Goal: Information Seeking & Learning: Check status

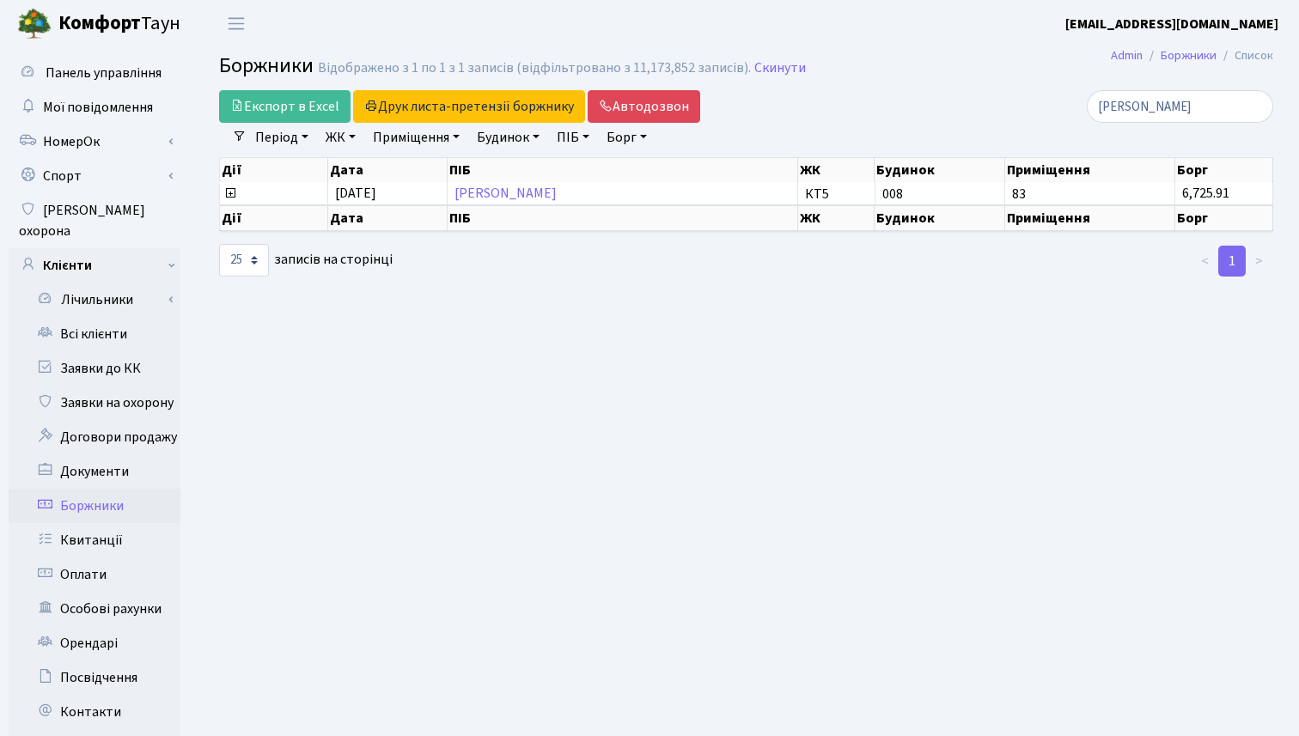
select select "25"
click at [96, 489] on link "Боржники" at bounding box center [95, 506] width 172 height 34
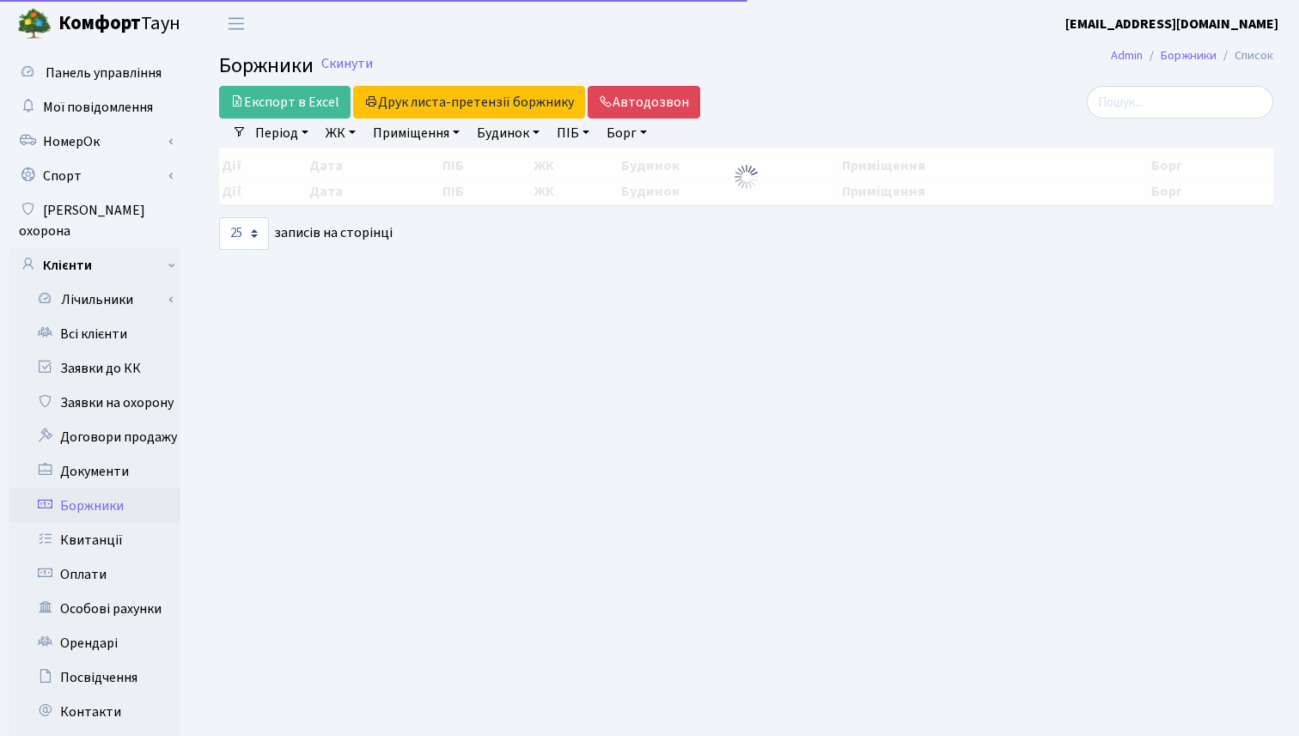
select select "25"
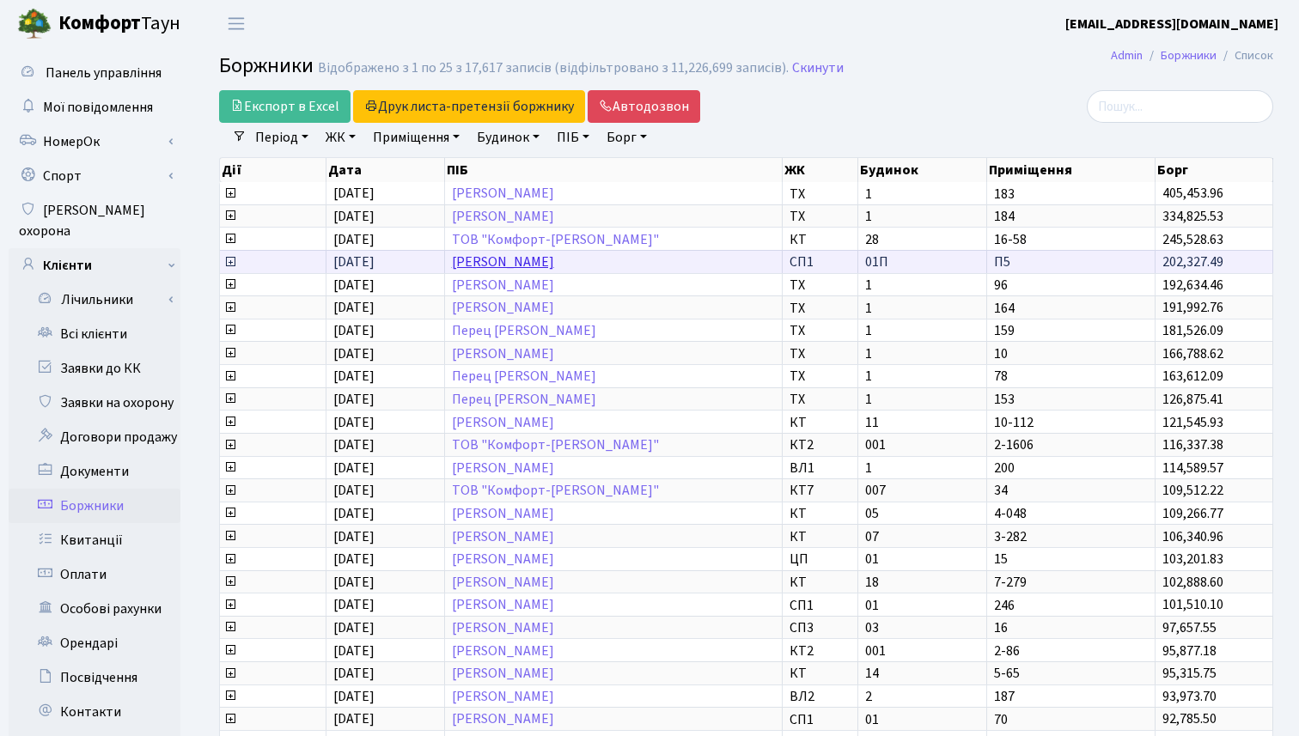
click at [554, 265] on link "Баглер Антон Ігорович" at bounding box center [503, 262] width 102 height 19
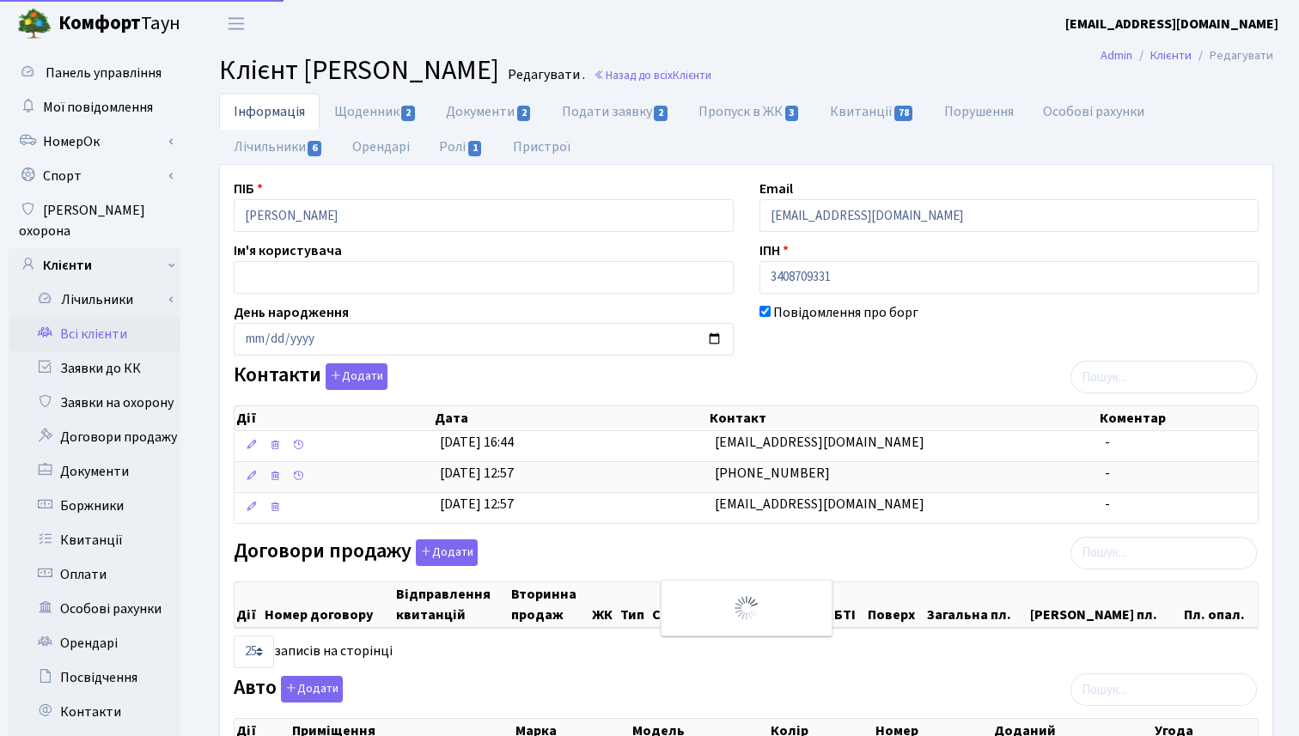
select select "25"
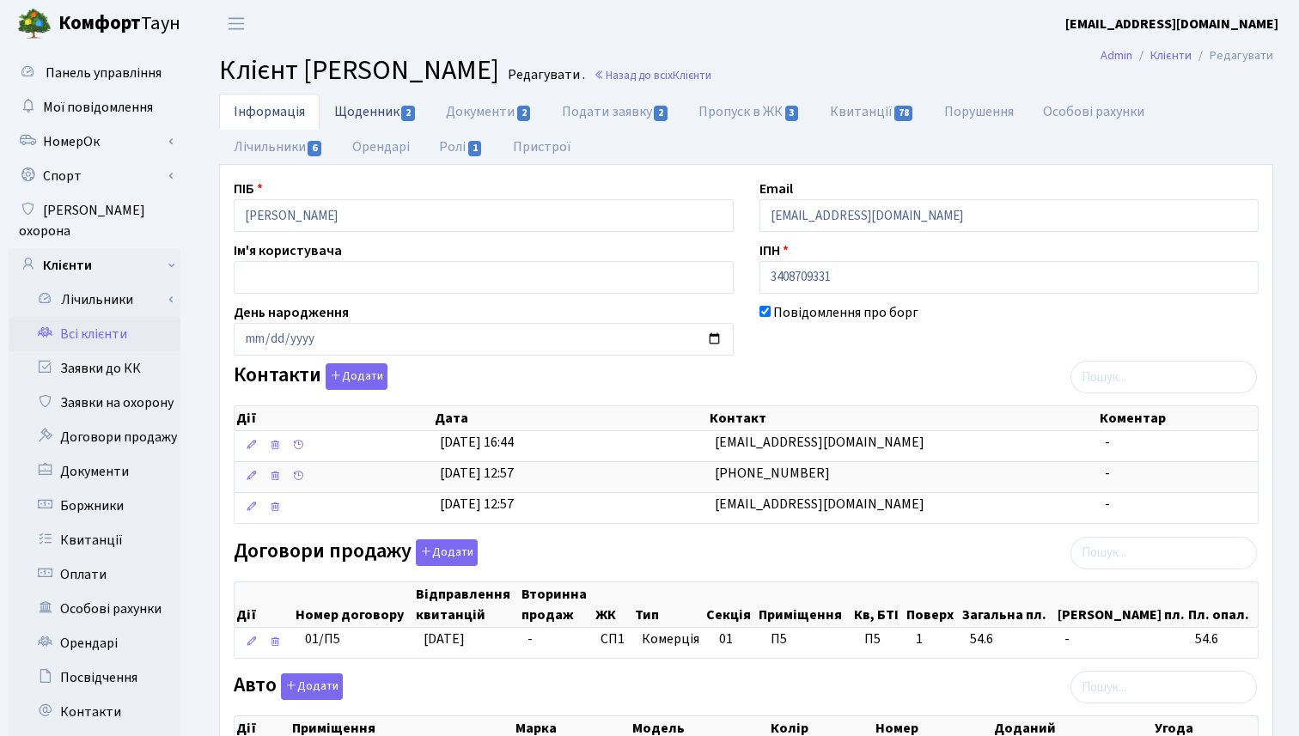
click at [374, 113] on link "Щоденник 2" at bounding box center [376, 111] width 112 height 35
select select "25"
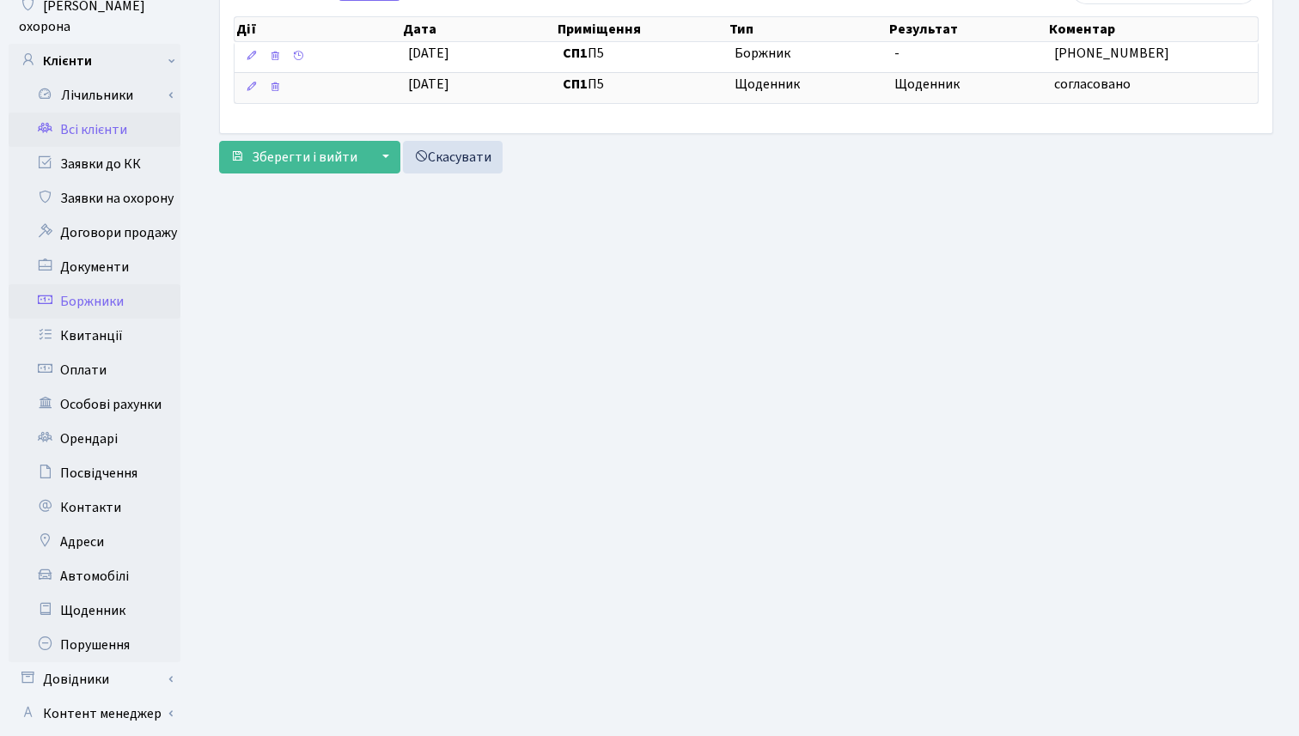
scroll to position [200, 0]
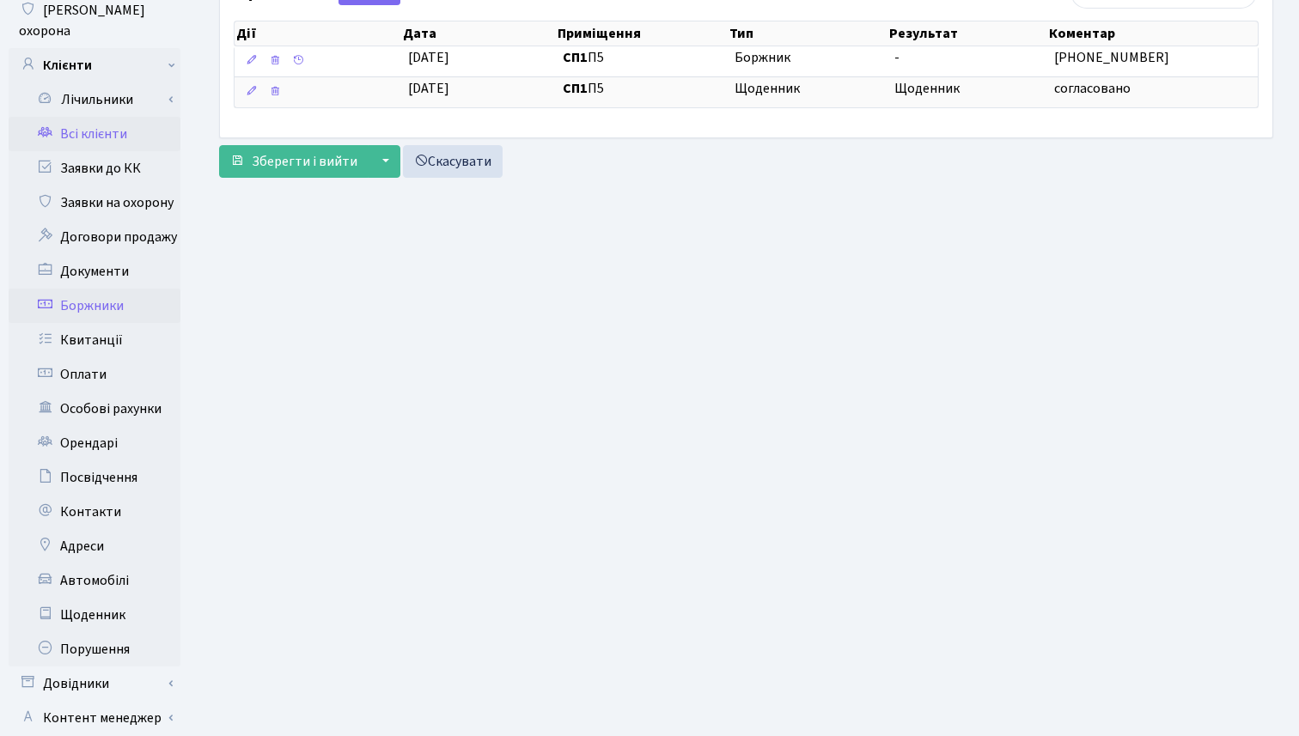
click at [106, 289] on link "Боржники" at bounding box center [95, 306] width 172 height 34
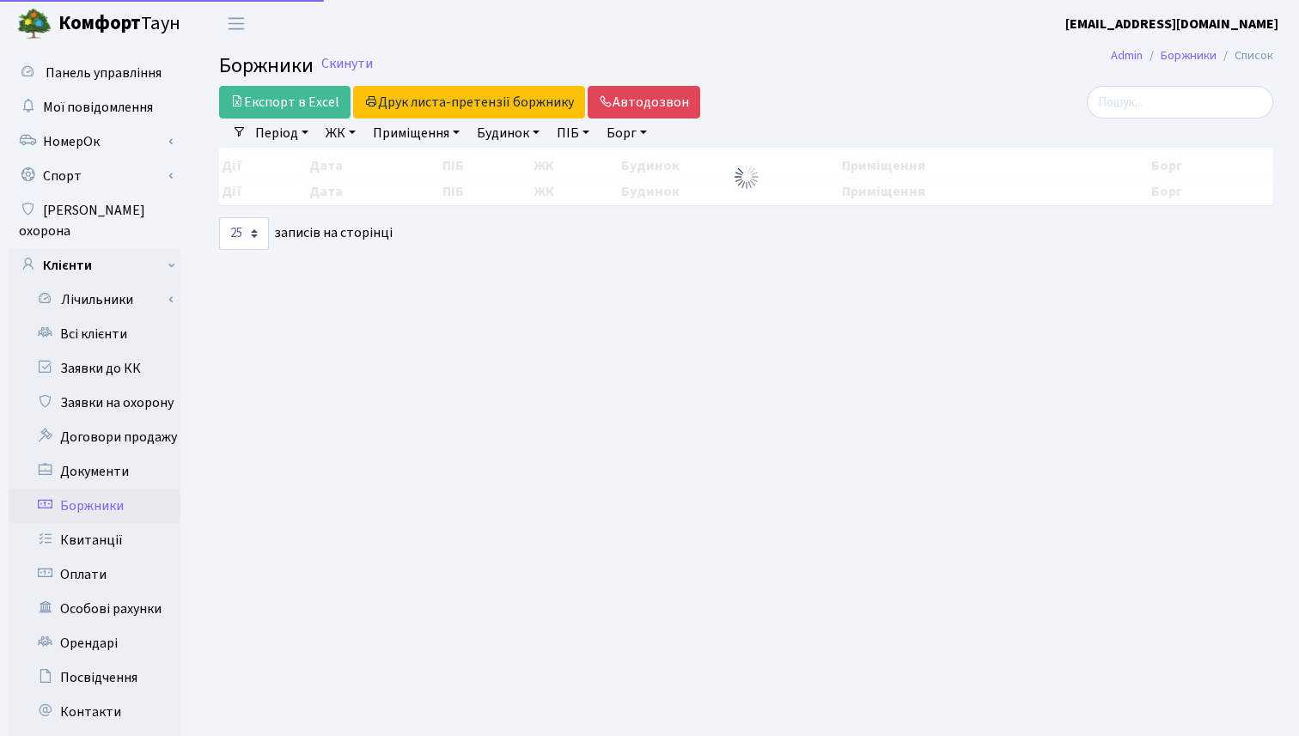
select select "25"
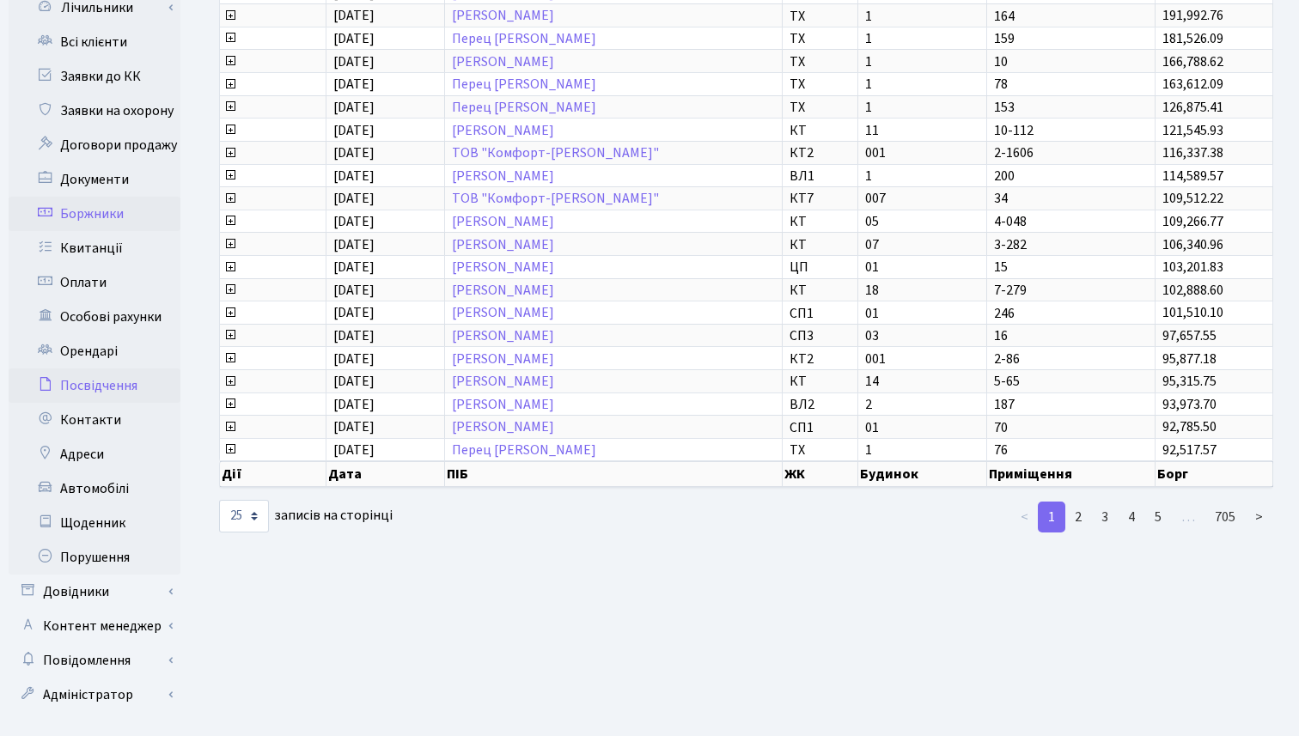
scroll to position [299, 0]
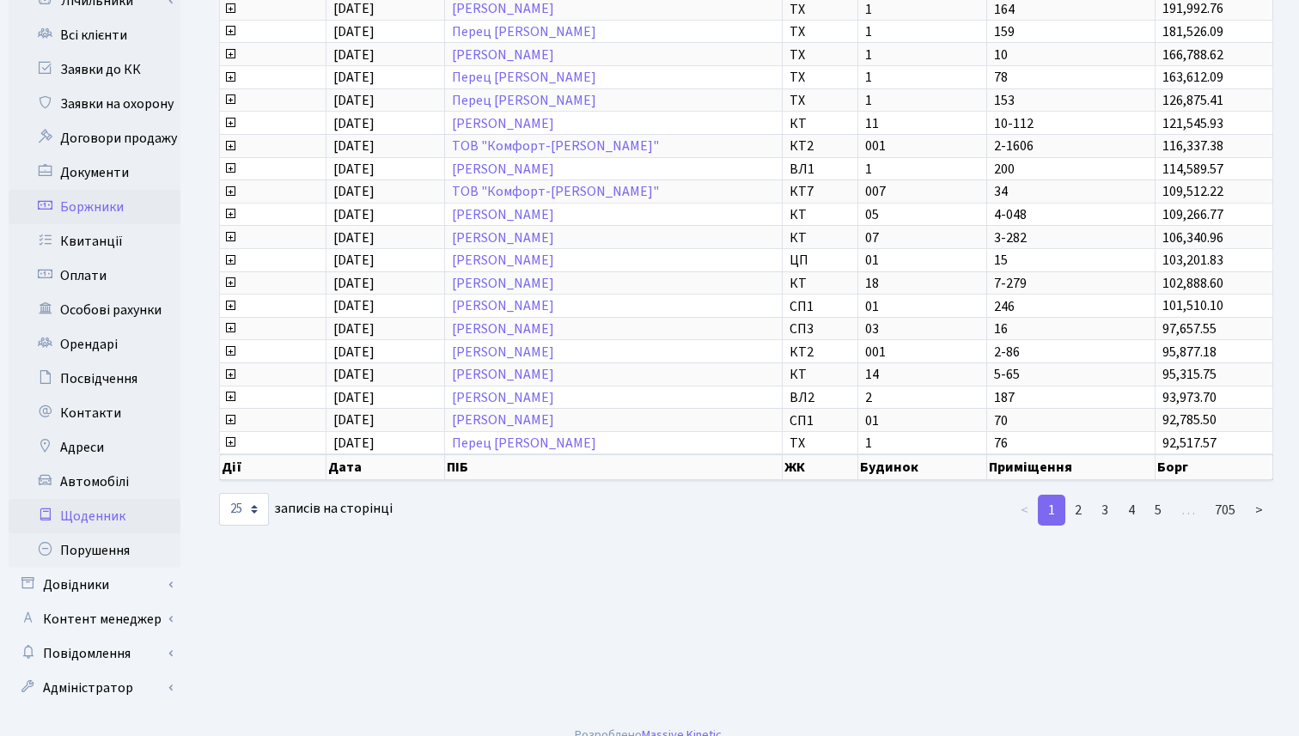
click at [96, 499] on link "Щоденник" at bounding box center [95, 516] width 172 height 34
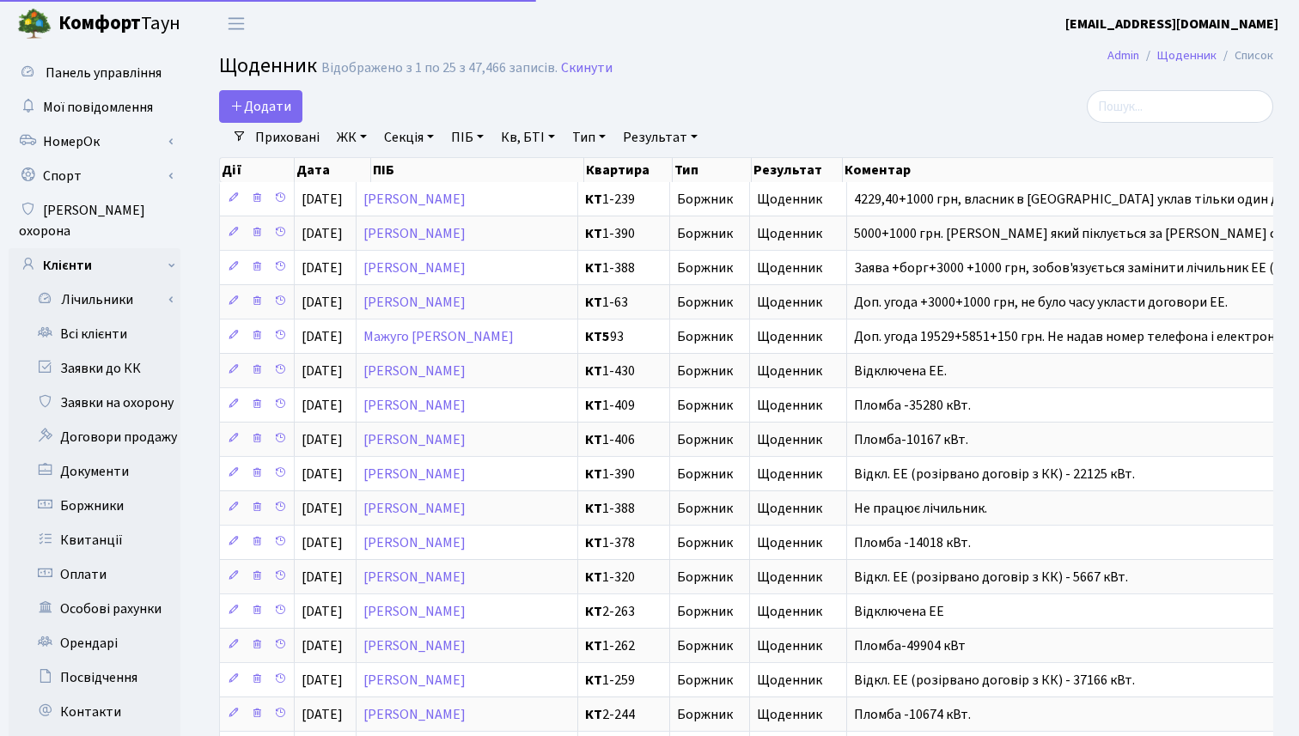
select select "25"
click at [98, 489] on link "Боржники" at bounding box center [95, 506] width 172 height 34
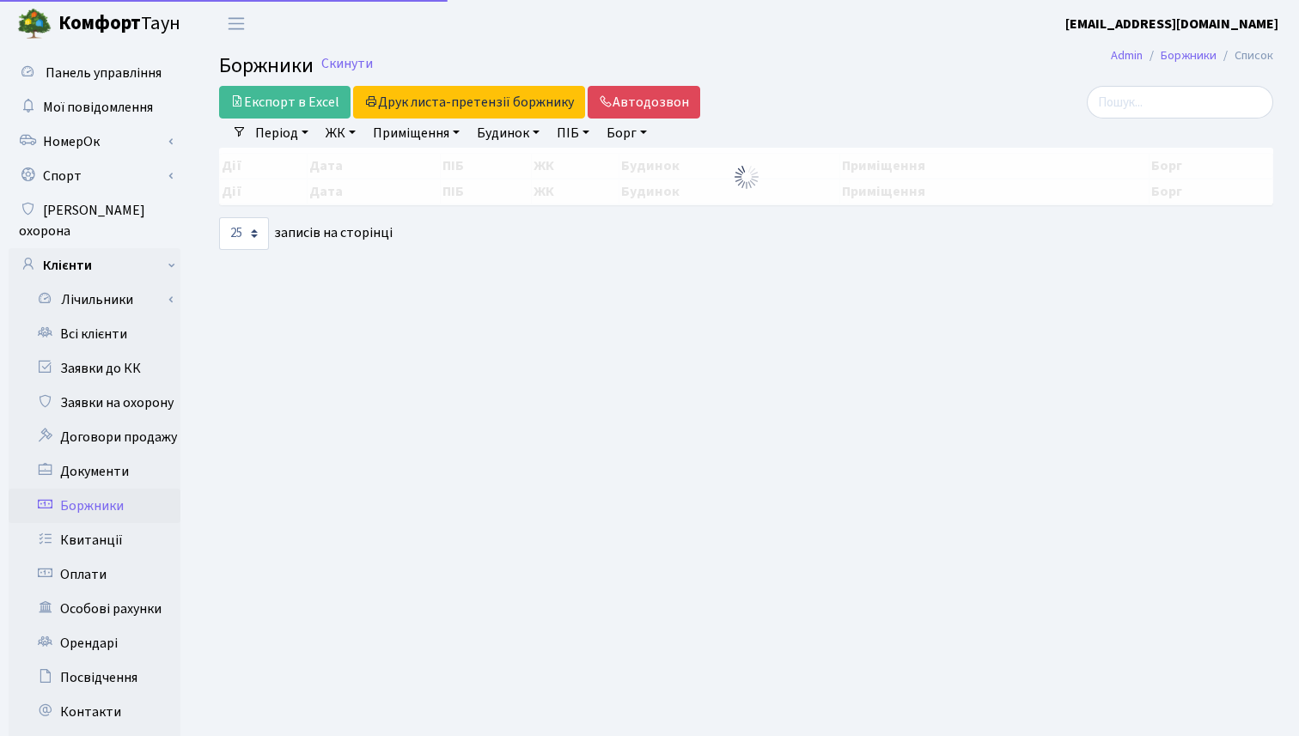
select select "25"
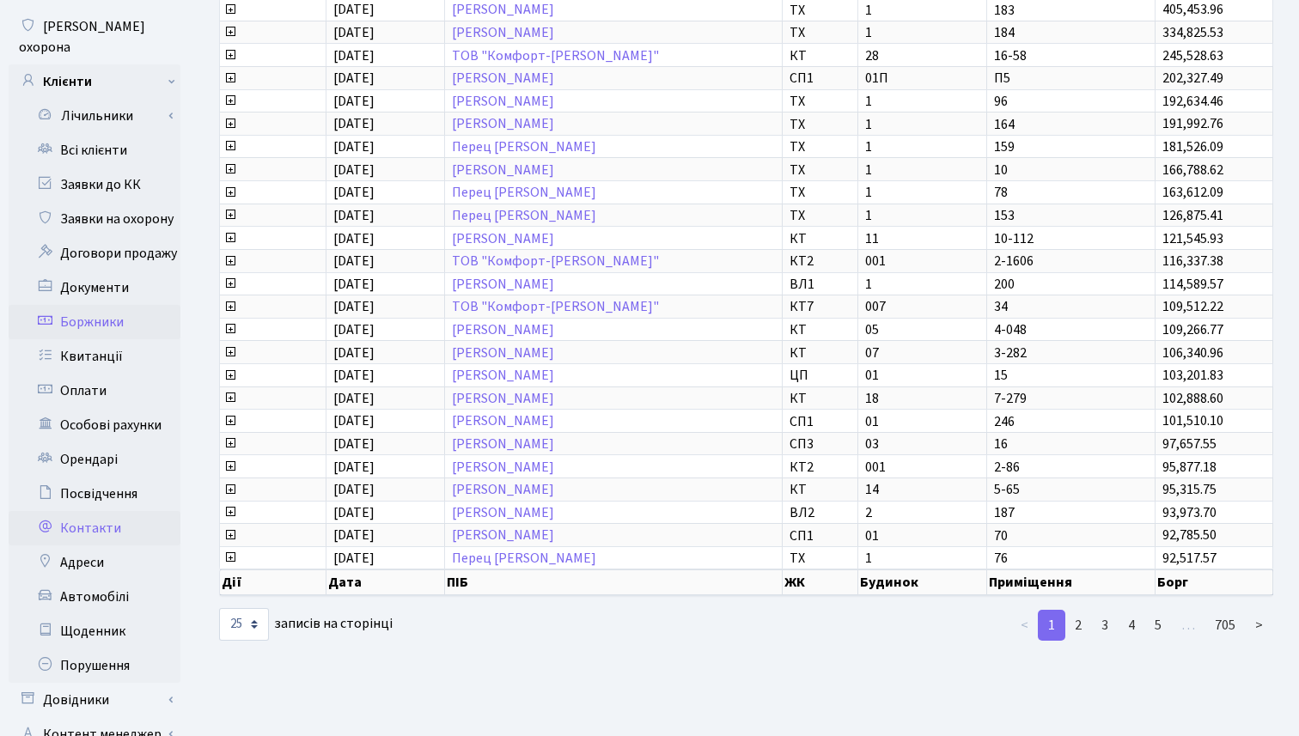
scroll to position [181, 0]
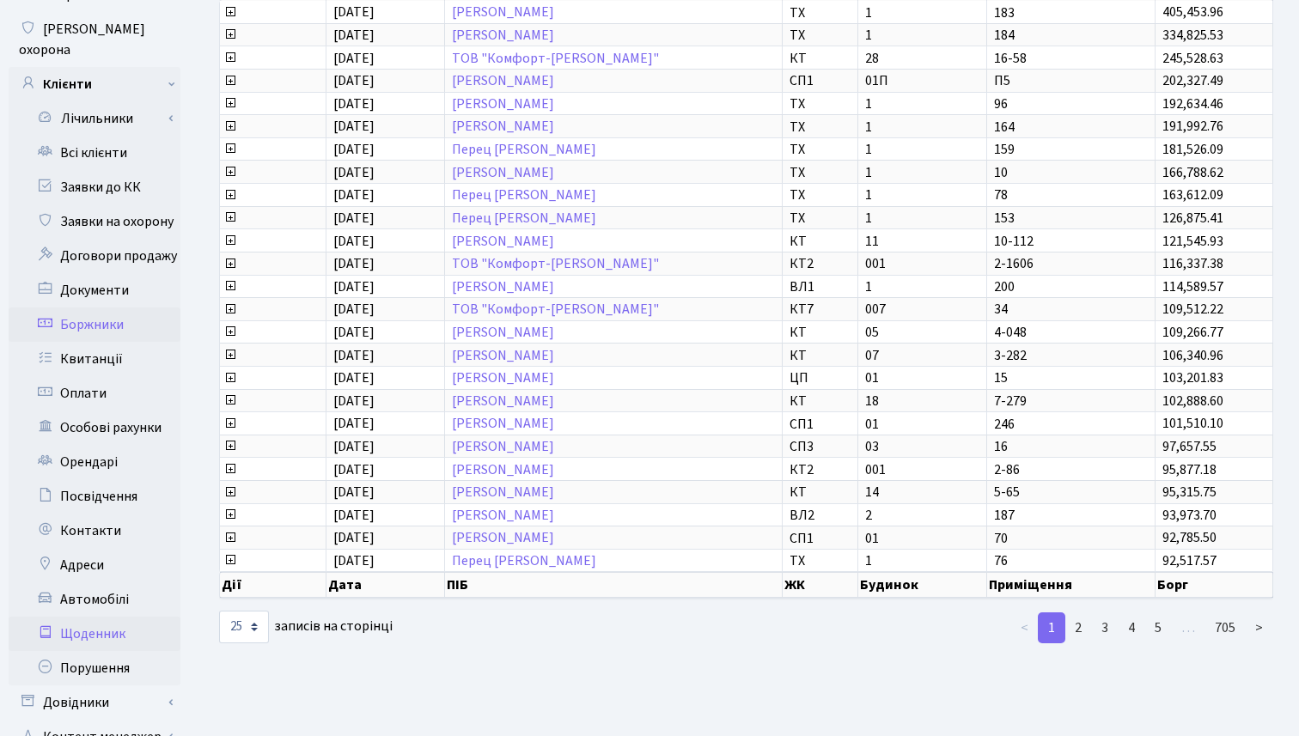
click at [102, 617] on link "Щоденник" at bounding box center [95, 634] width 172 height 34
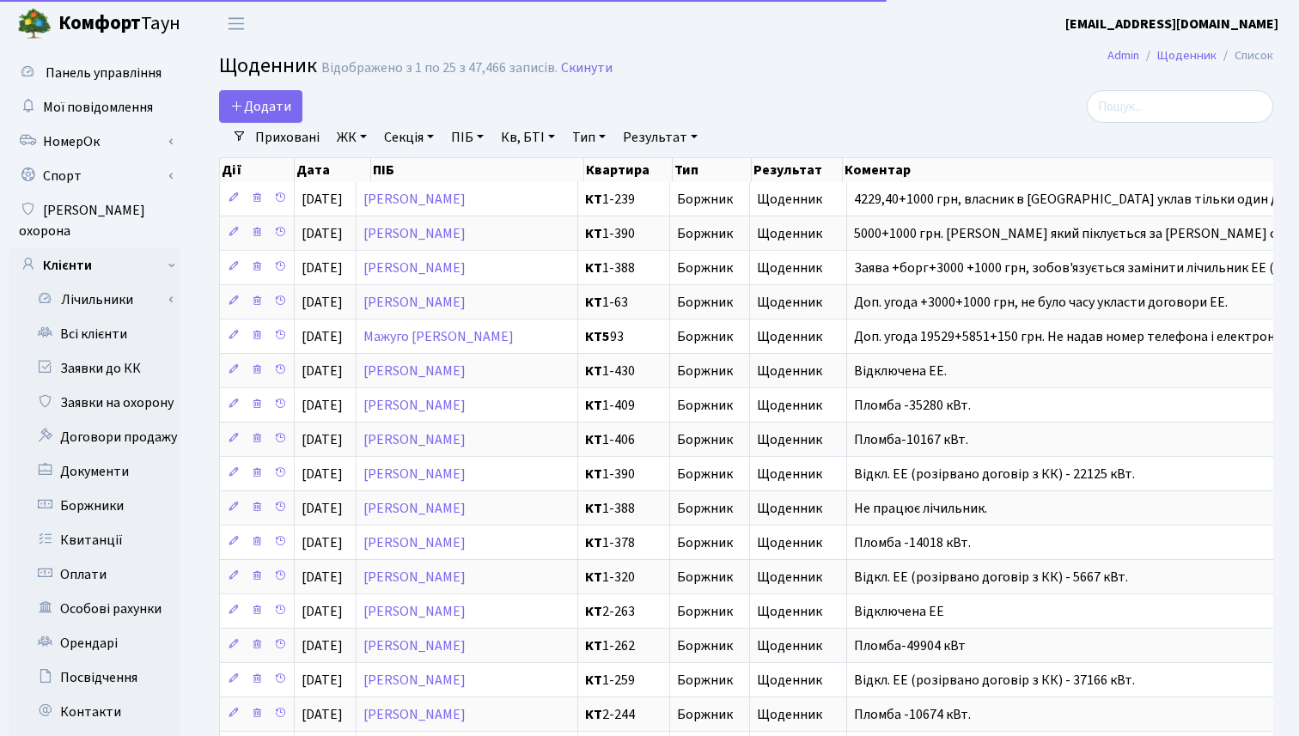
select select "25"
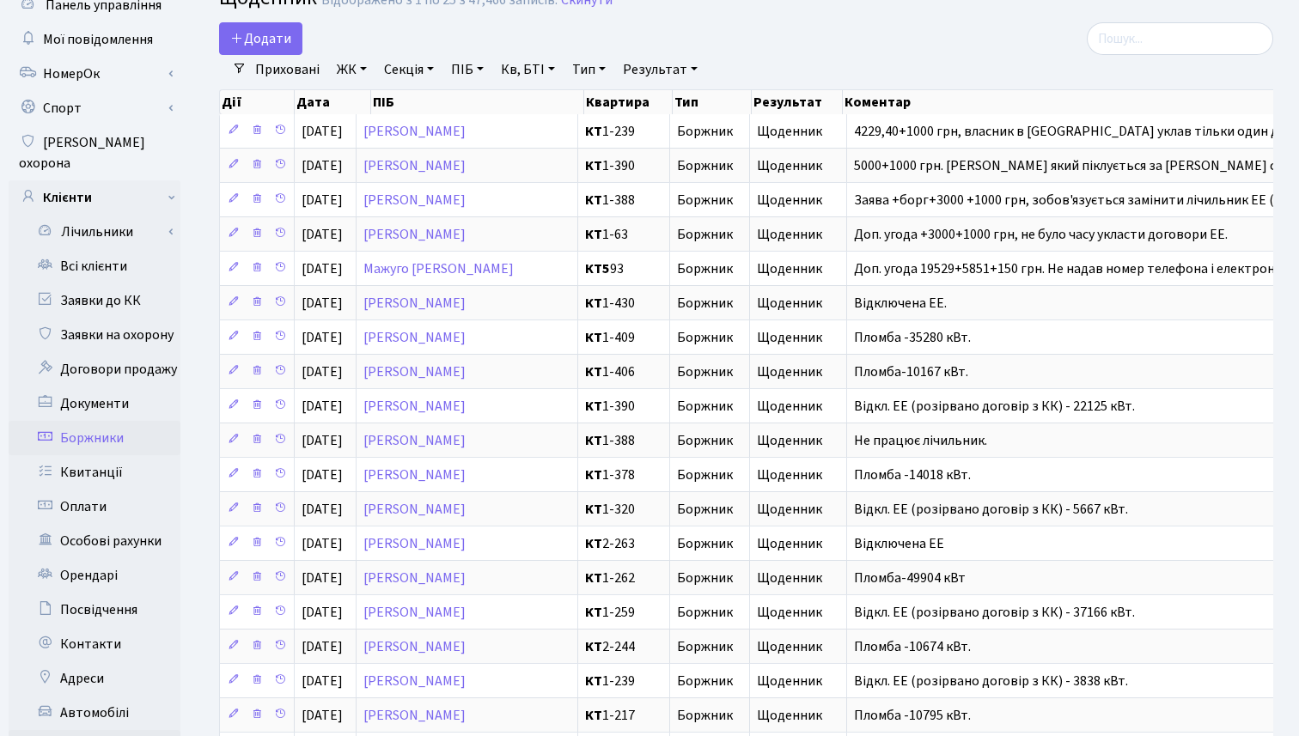
click at [93, 421] on link "Боржники" at bounding box center [95, 438] width 172 height 34
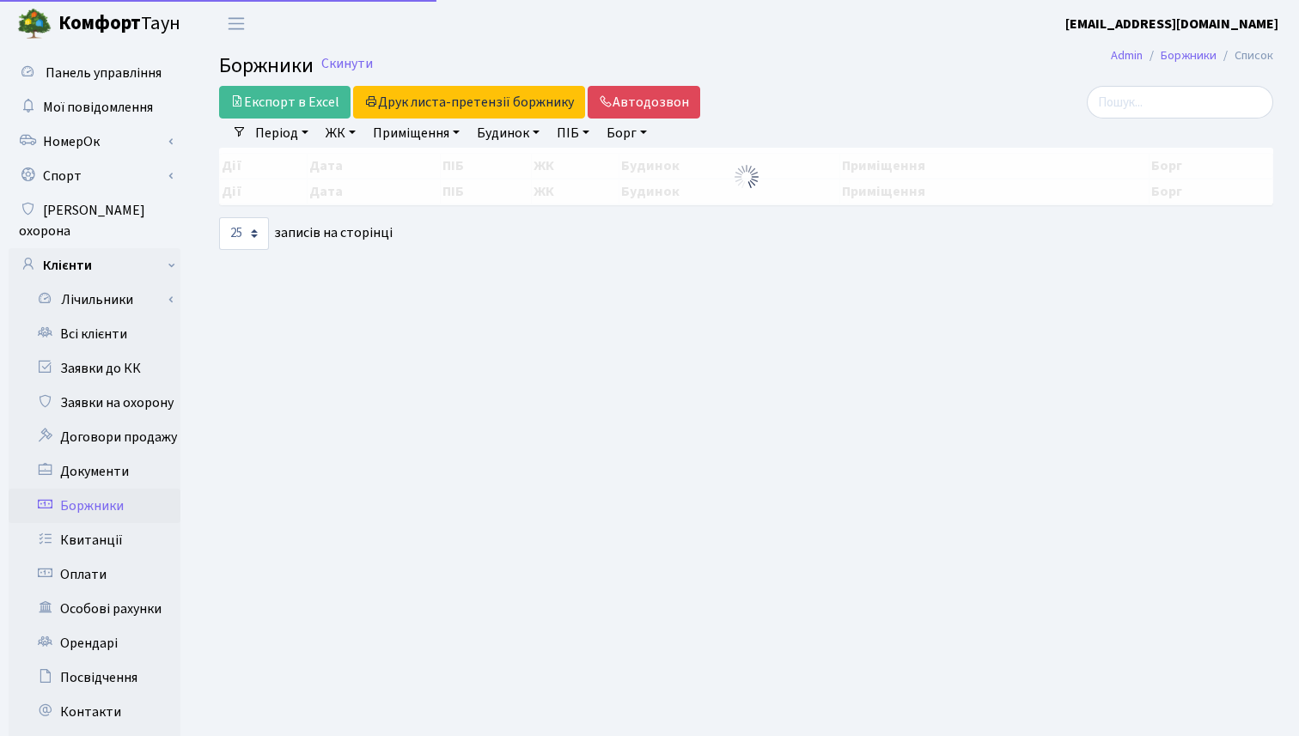
select select "25"
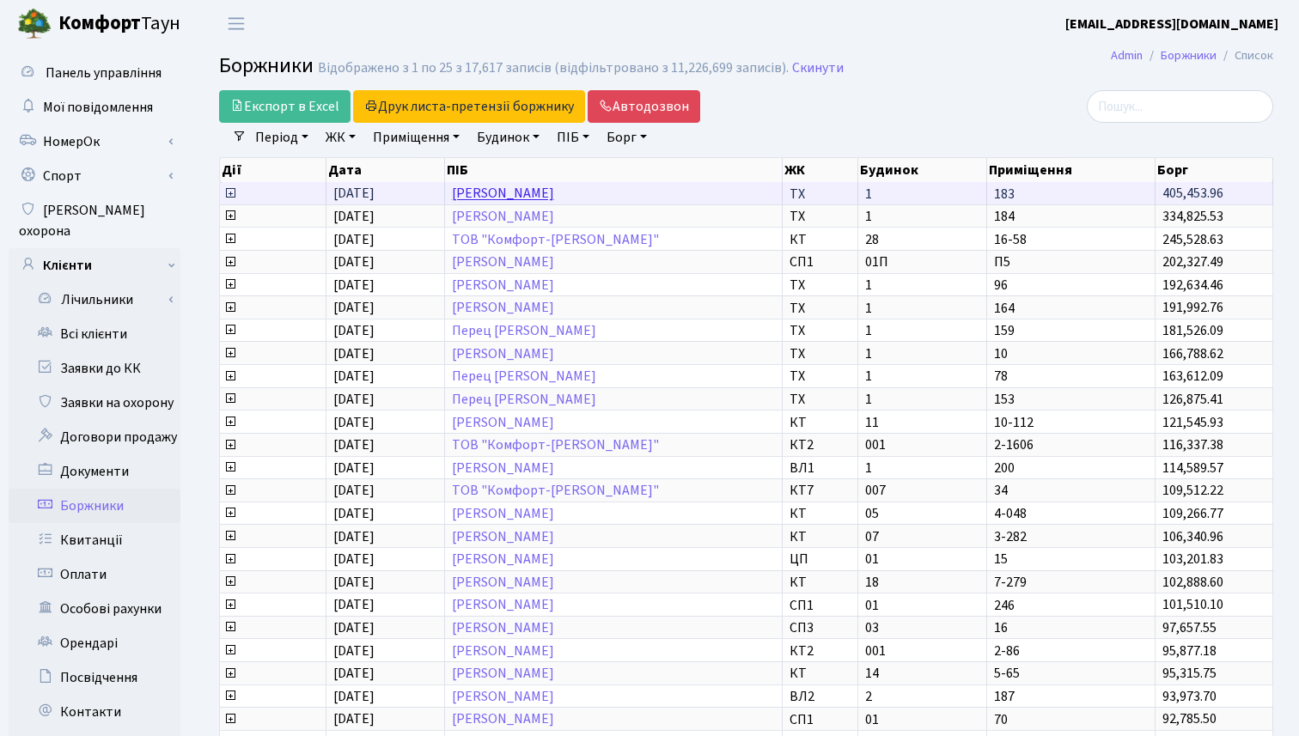
click at [524, 191] on link "Пилипишина Анастасія Віталіївна" at bounding box center [503, 194] width 102 height 19
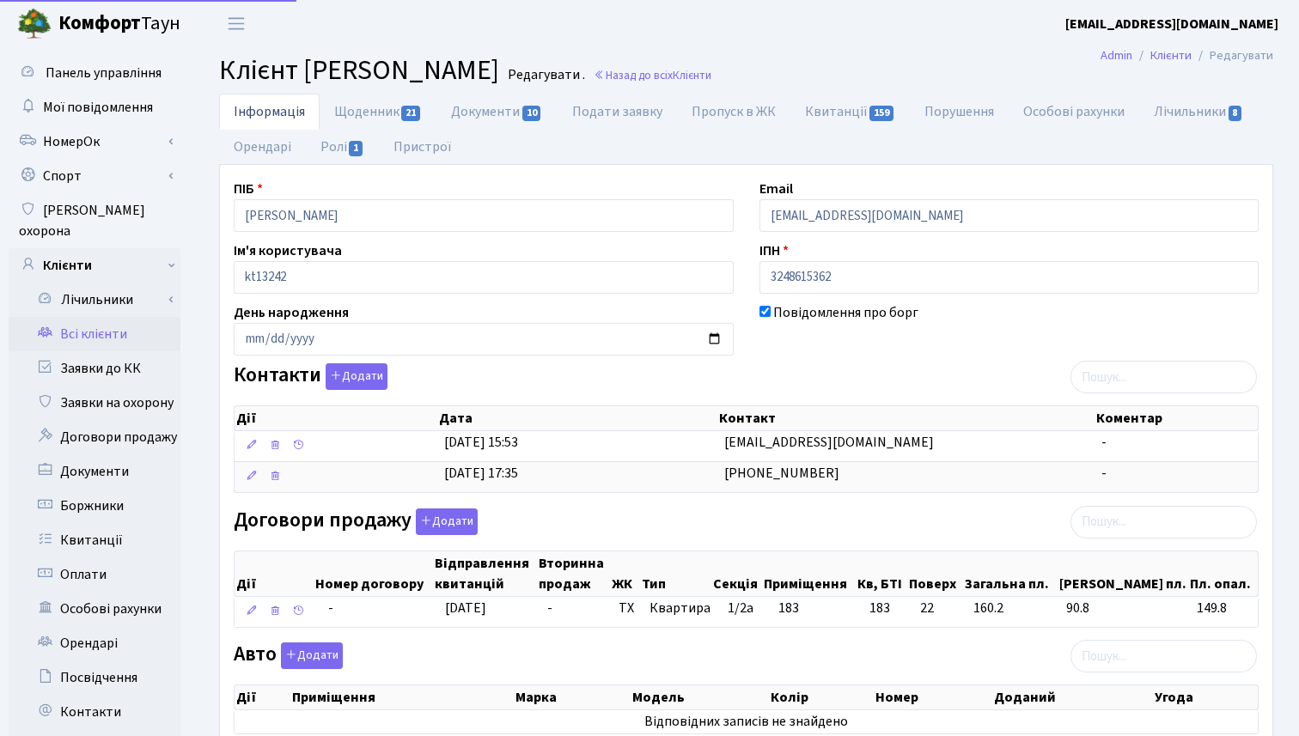
select select "25"
click at [85, 68] on span "Панель управління" at bounding box center [104, 73] width 116 height 19
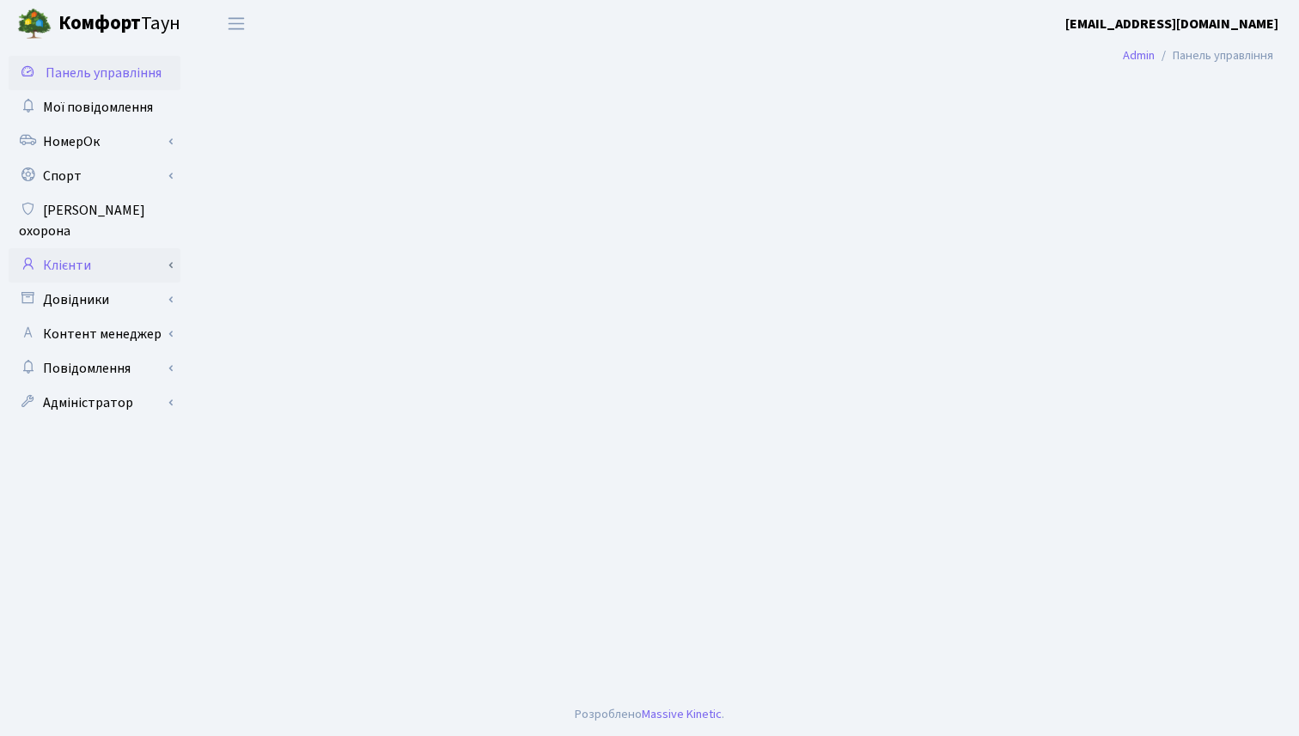
click at [92, 248] on link "Клієнти" at bounding box center [95, 265] width 172 height 34
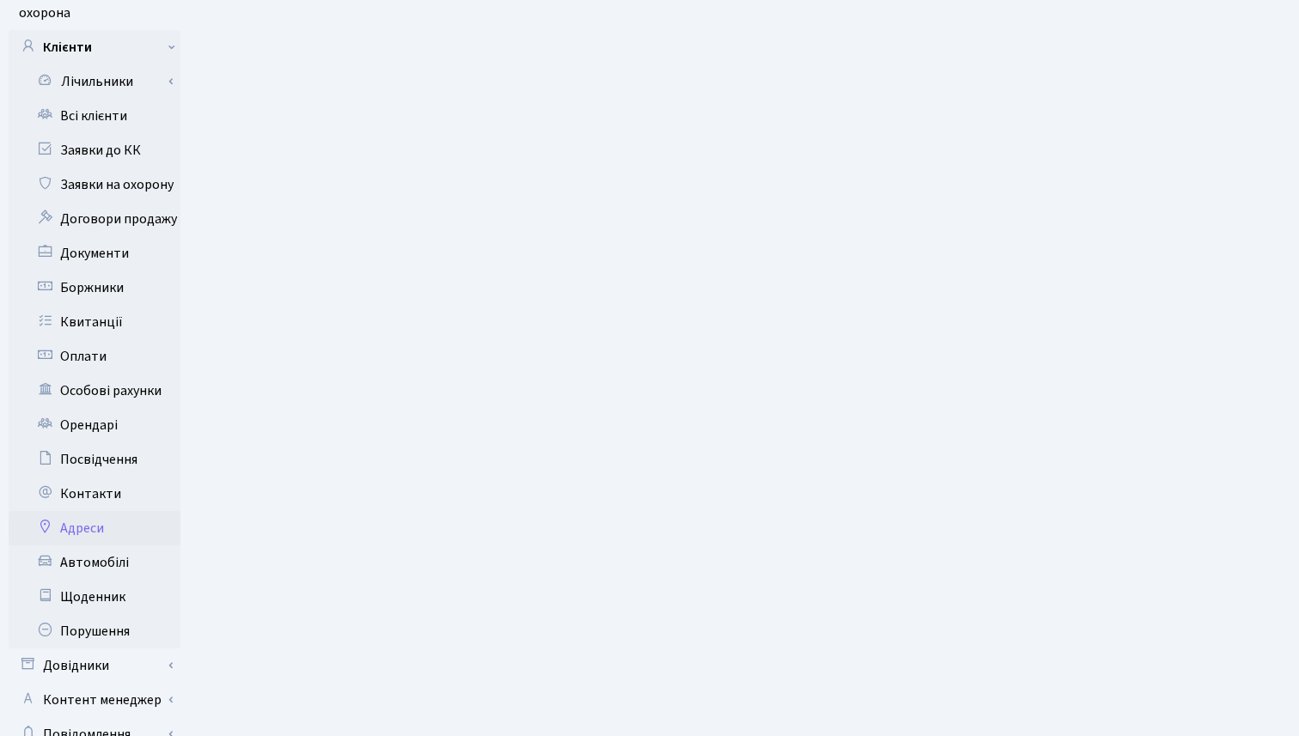
scroll to position [217, 0]
click at [92, 583] on link "Щоденник" at bounding box center [95, 598] width 172 height 34
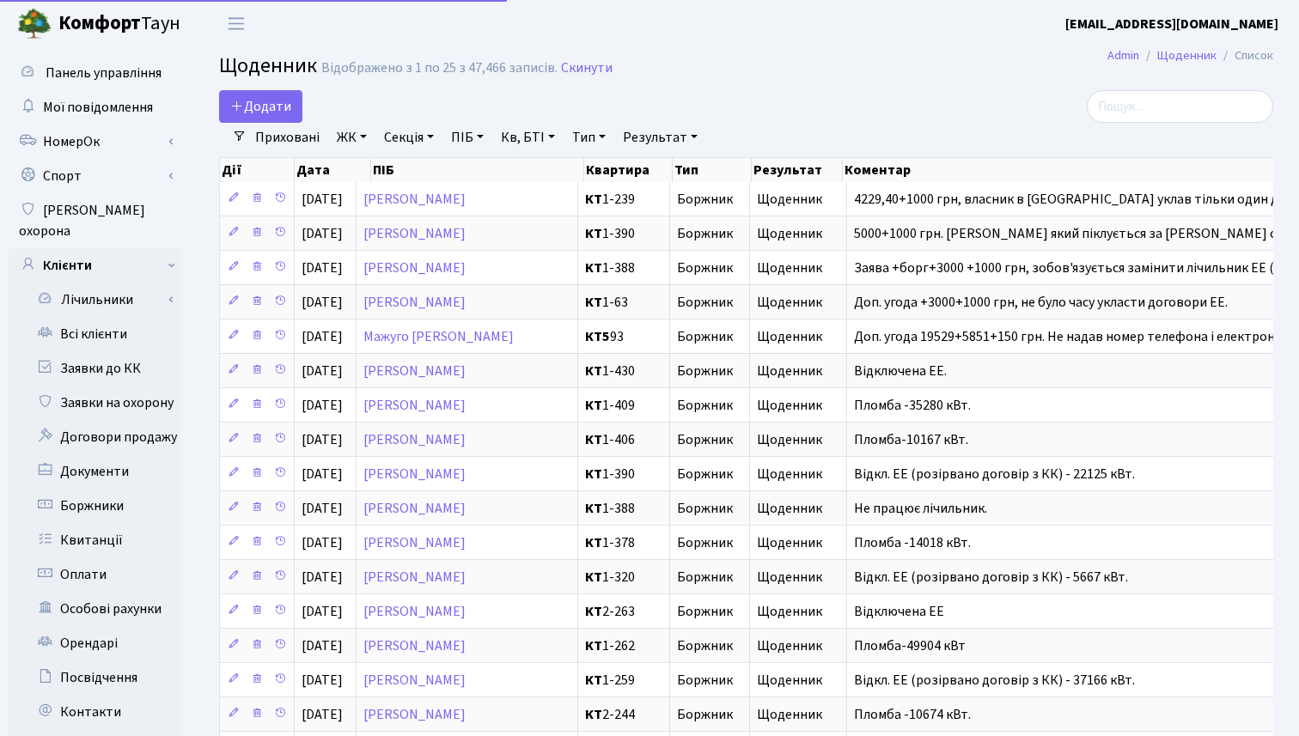
select select "25"
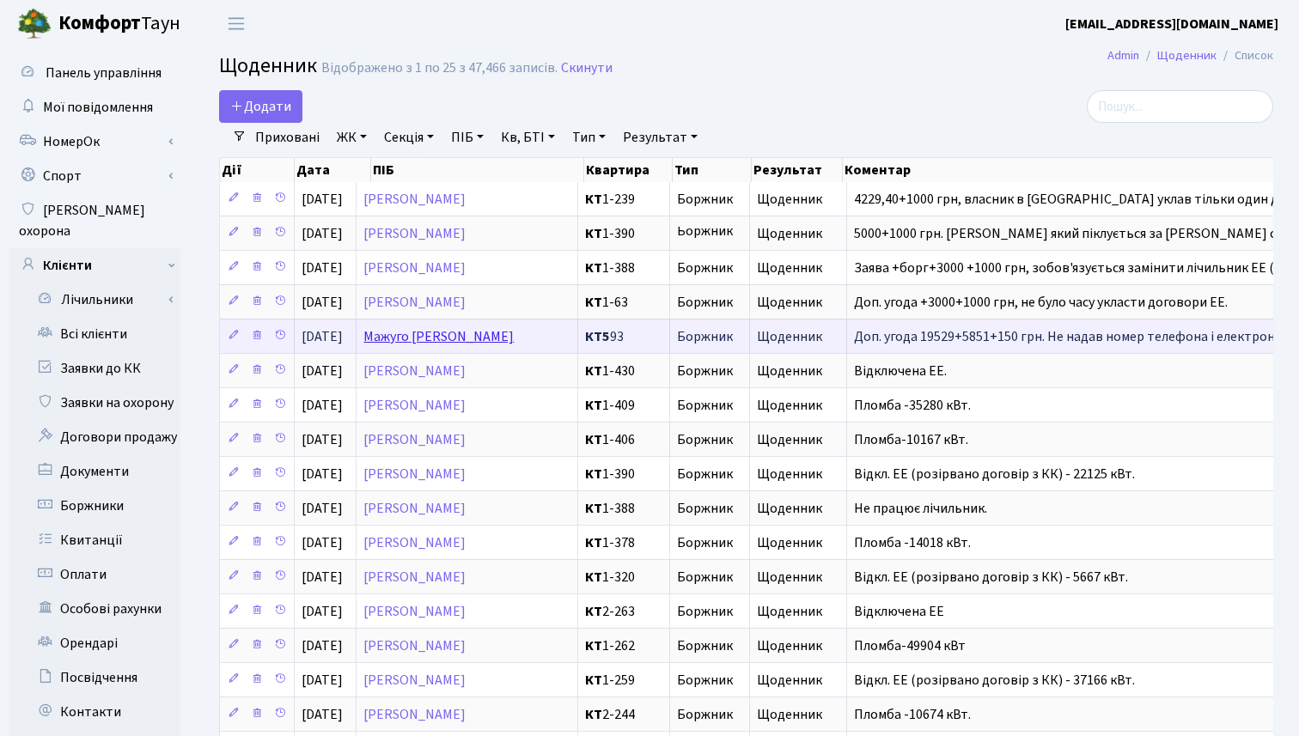
scroll to position [8, 0]
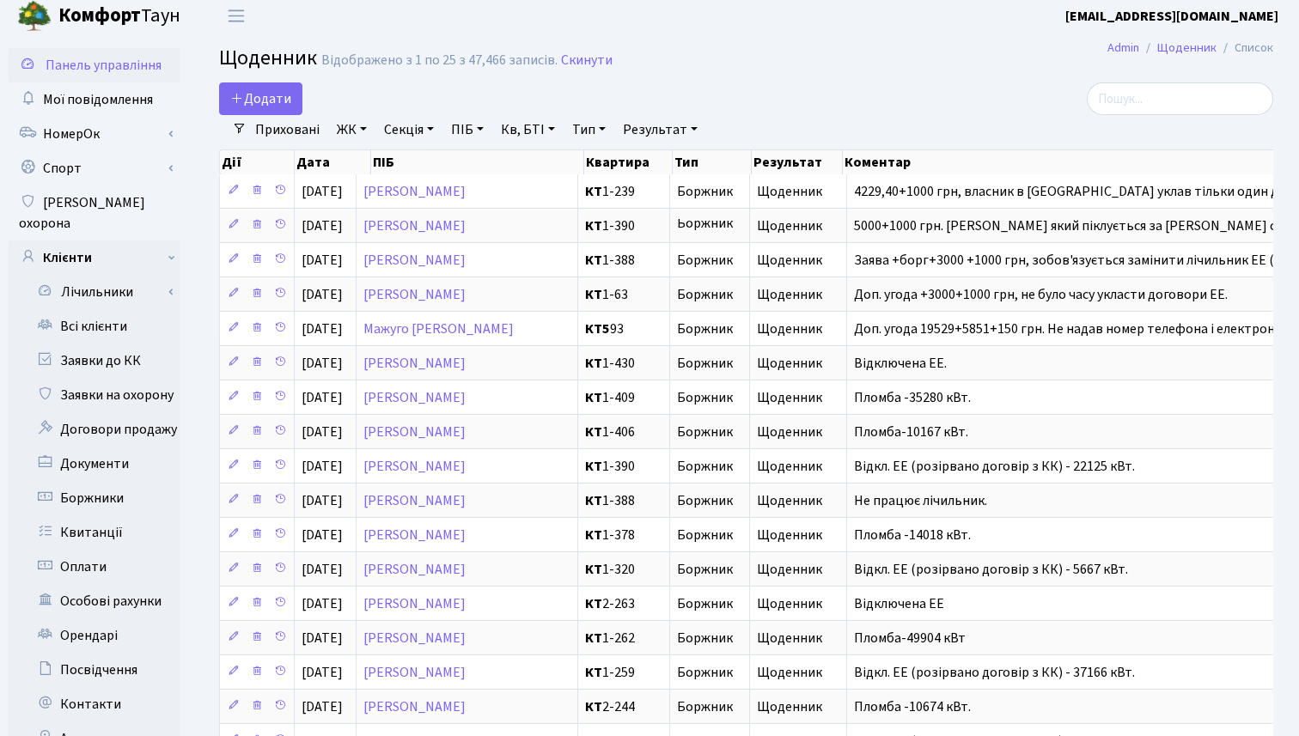
click at [114, 64] on span "Панель управління" at bounding box center [104, 65] width 116 height 19
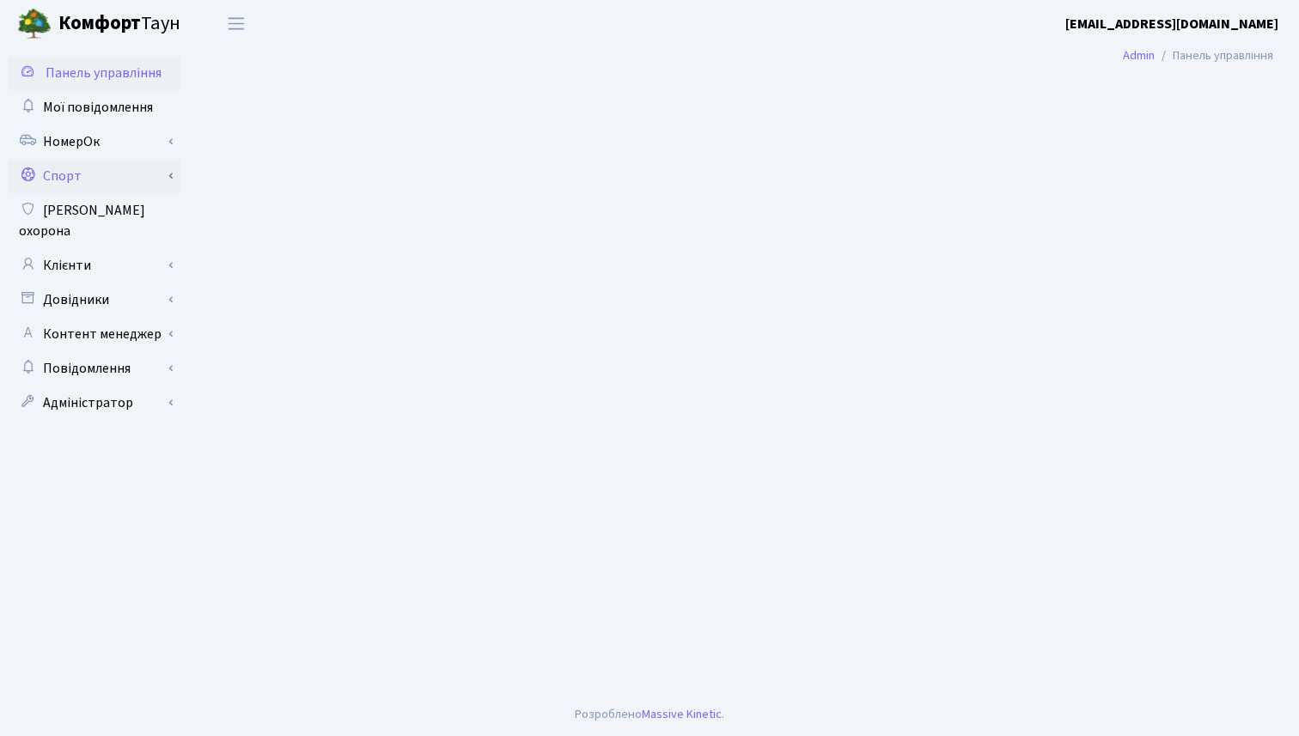
click at [146, 174] on link "Спорт" at bounding box center [95, 176] width 172 height 34
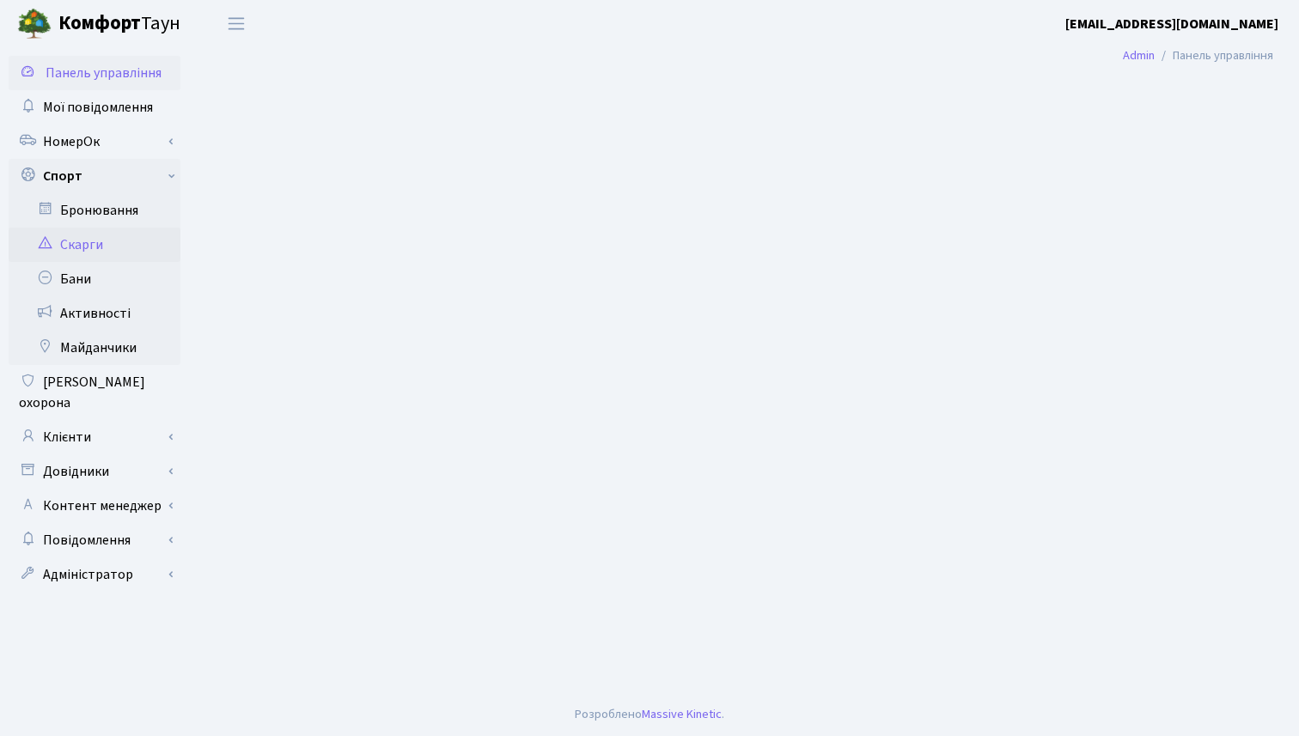
click at [113, 247] on link "Скарги" at bounding box center [95, 245] width 172 height 34
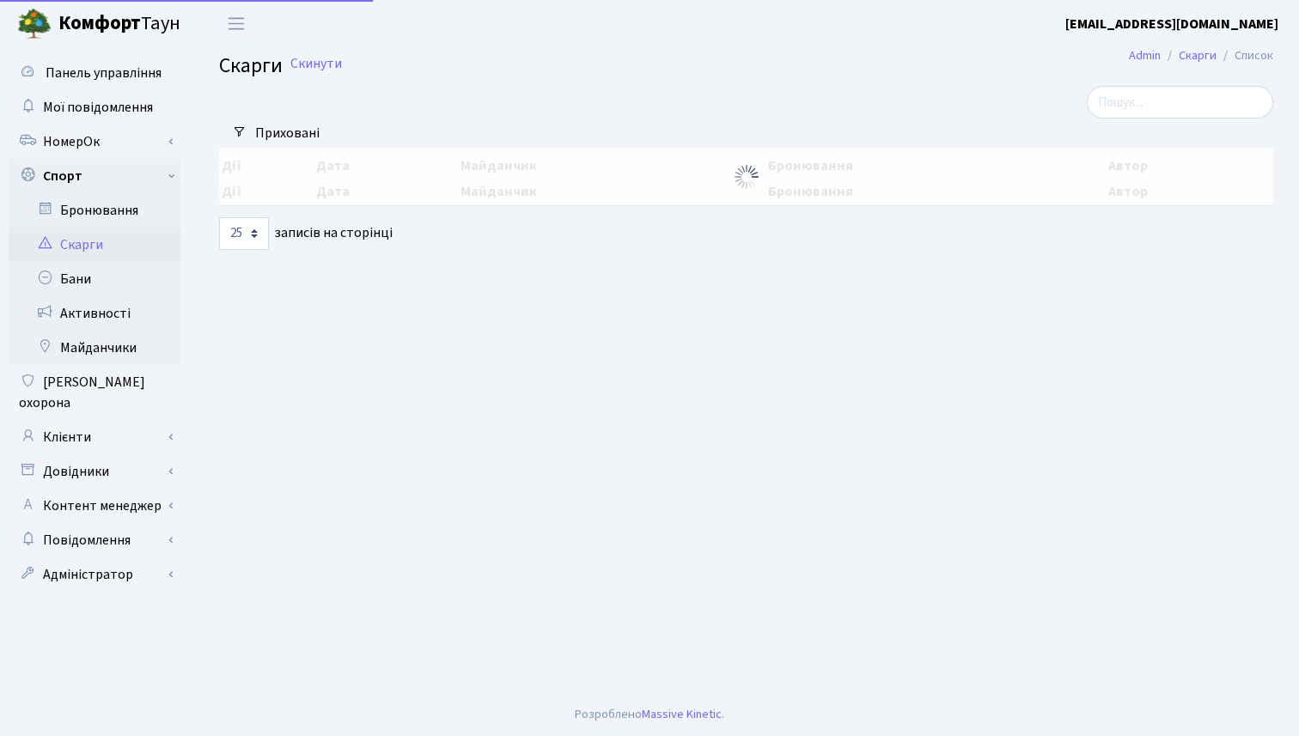
select select "25"
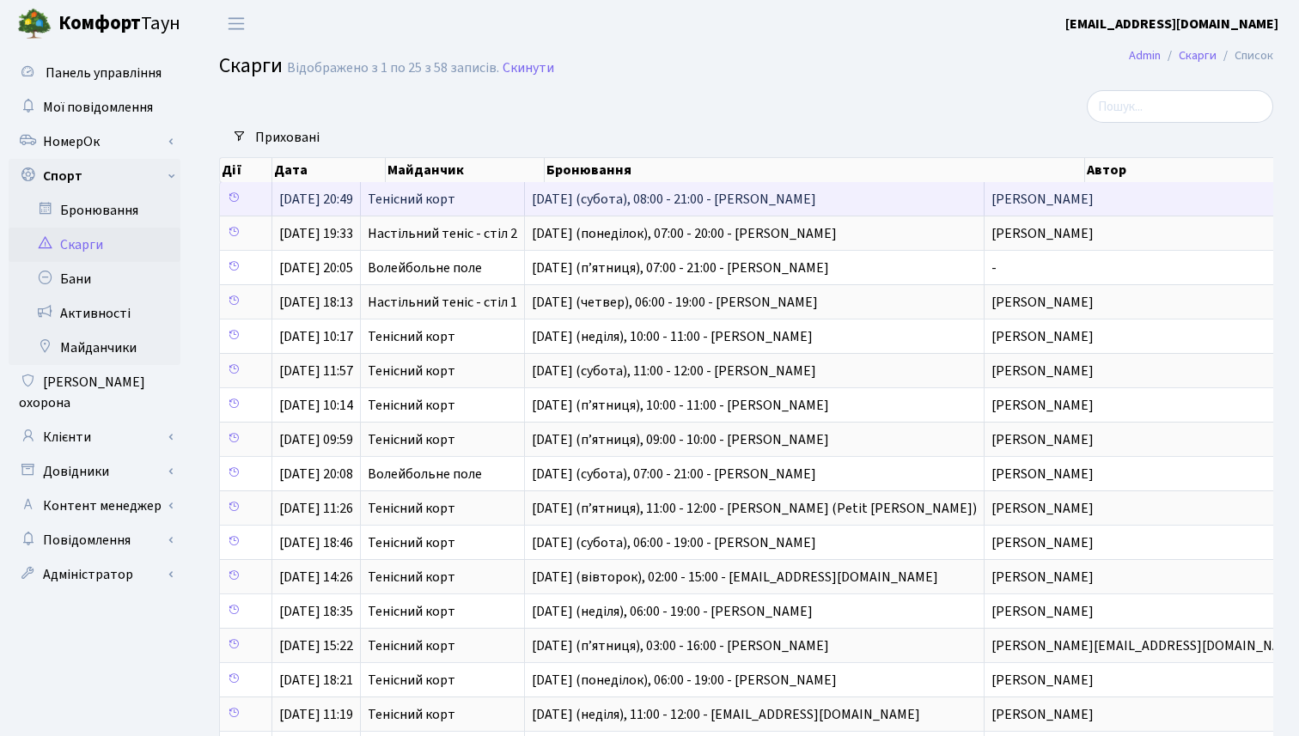
click at [418, 199] on span "Тенісний корт" at bounding box center [442, 199] width 149 height 14
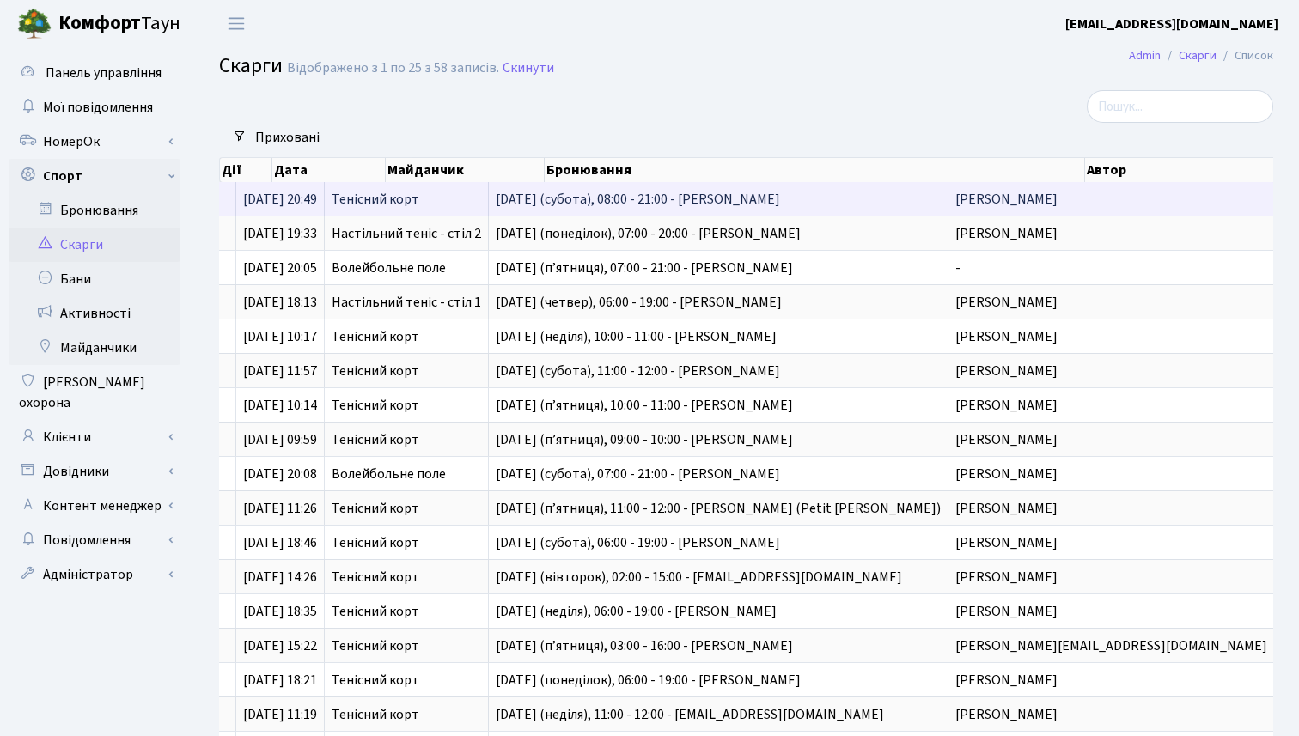
scroll to position [0, 36]
click at [602, 200] on span "5-го липня (субота), 08:00 - 21:00 - Левчук Євгеній Анатолійович" at bounding box center [718, 199] width 445 height 14
click at [716, 201] on span "5-го липня (субота), 08:00 - 21:00 - Левчук Євгеній Анатолійович" at bounding box center [718, 199] width 445 height 14
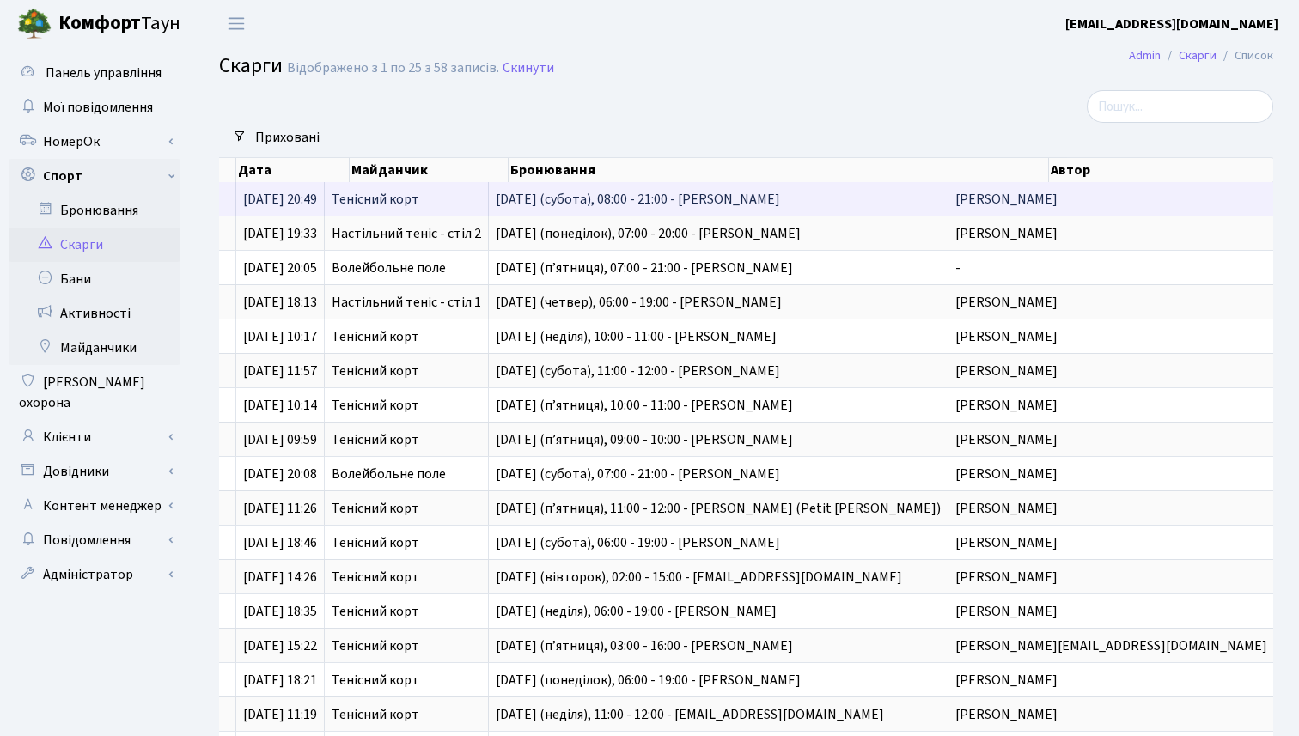
click at [716, 201] on span "5-го липня (субота), 08:00 - 21:00 - Левчук Євгеній Анатолійович" at bounding box center [718, 199] width 445 height 14
click at [1115, 198] on span "Юдицький Кирило Олександрович" at bounding box center [1111, 199] width 312 height 14
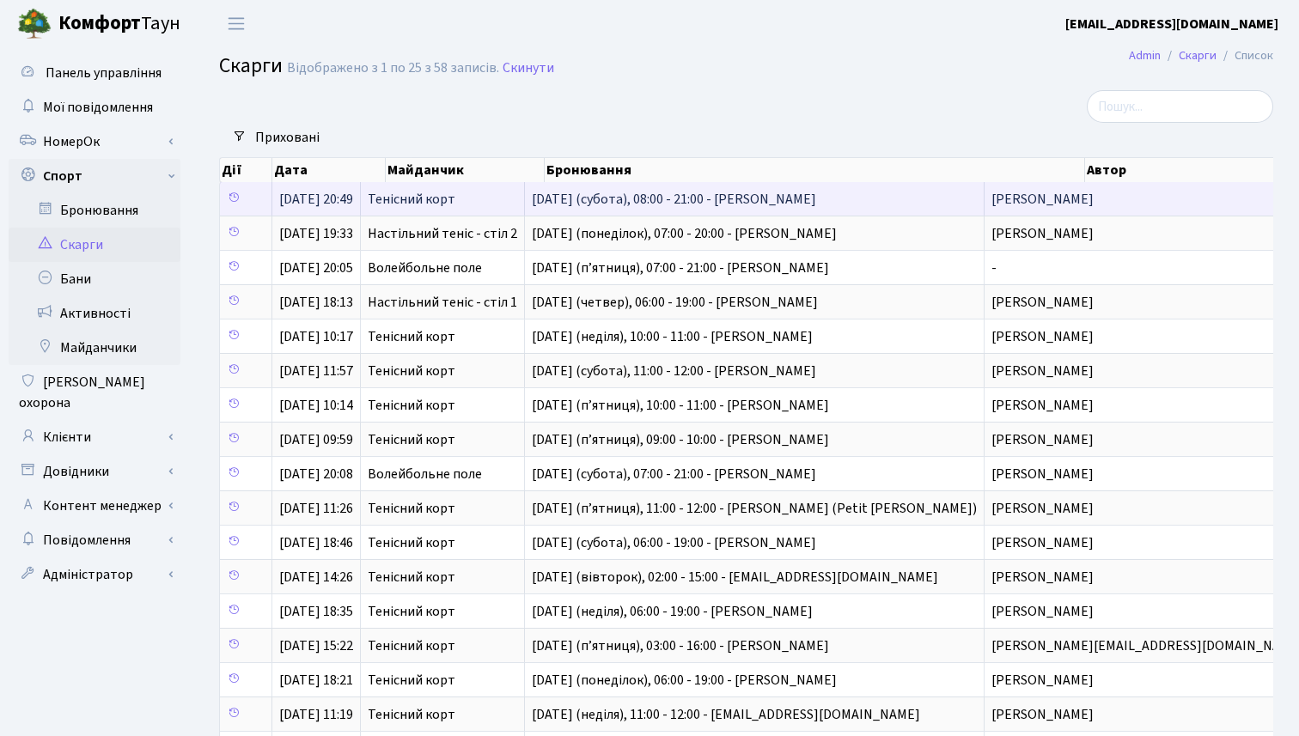
click at [412, 199] on span "Тенісний корт" at bounding box center [442, 199] width 149 height 14
click at [319, 198] on span "05.07.2025, 20:49" at bounding box center [316, 199] width 74 height 19
click at [453, 202] on span "Тенісний корт" at bounding box center [442, 199] width 149 height 14
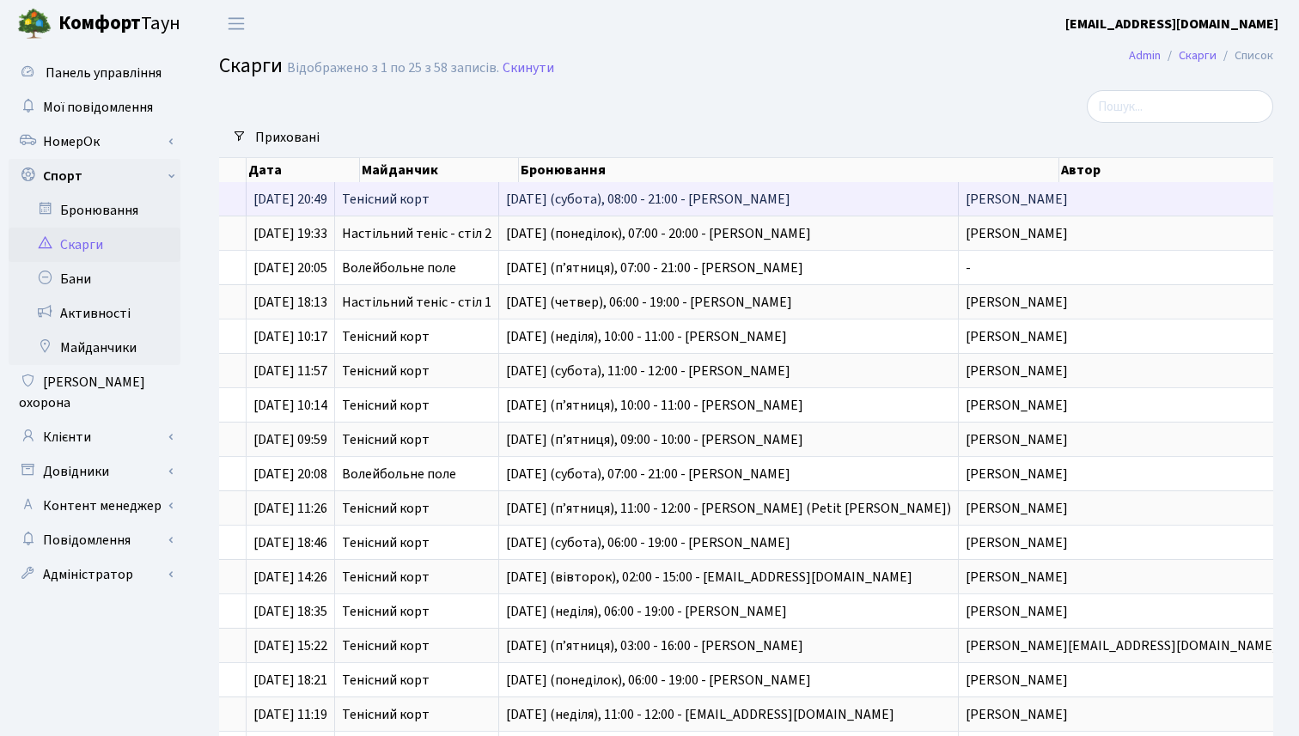
scroll to position [0, 36]
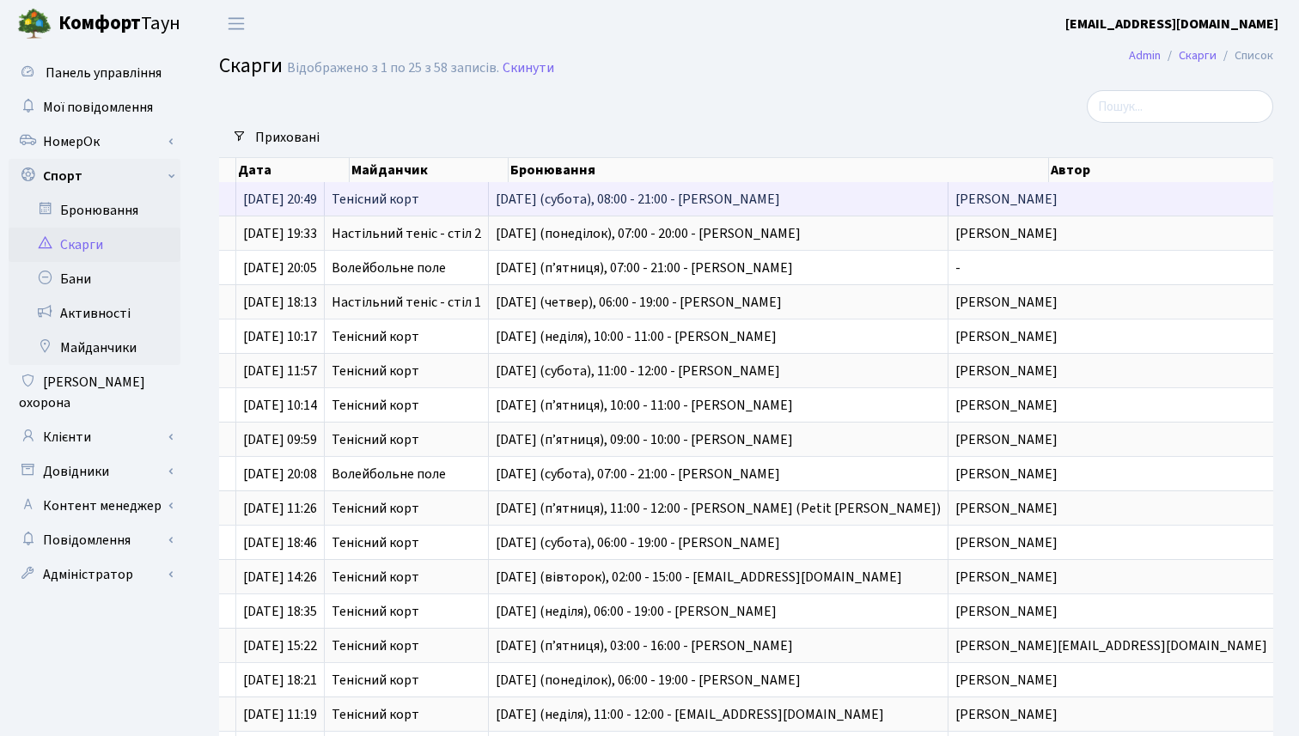
click at [1079, 196] on span "Юдицький Кирило Олександрович" at bounding box center [1111, 199] width 312 height 14
click at [1115, 202] on span "Юдицький Кирило Олександрович" at bounding box center [1111, 199] width 312 height 14
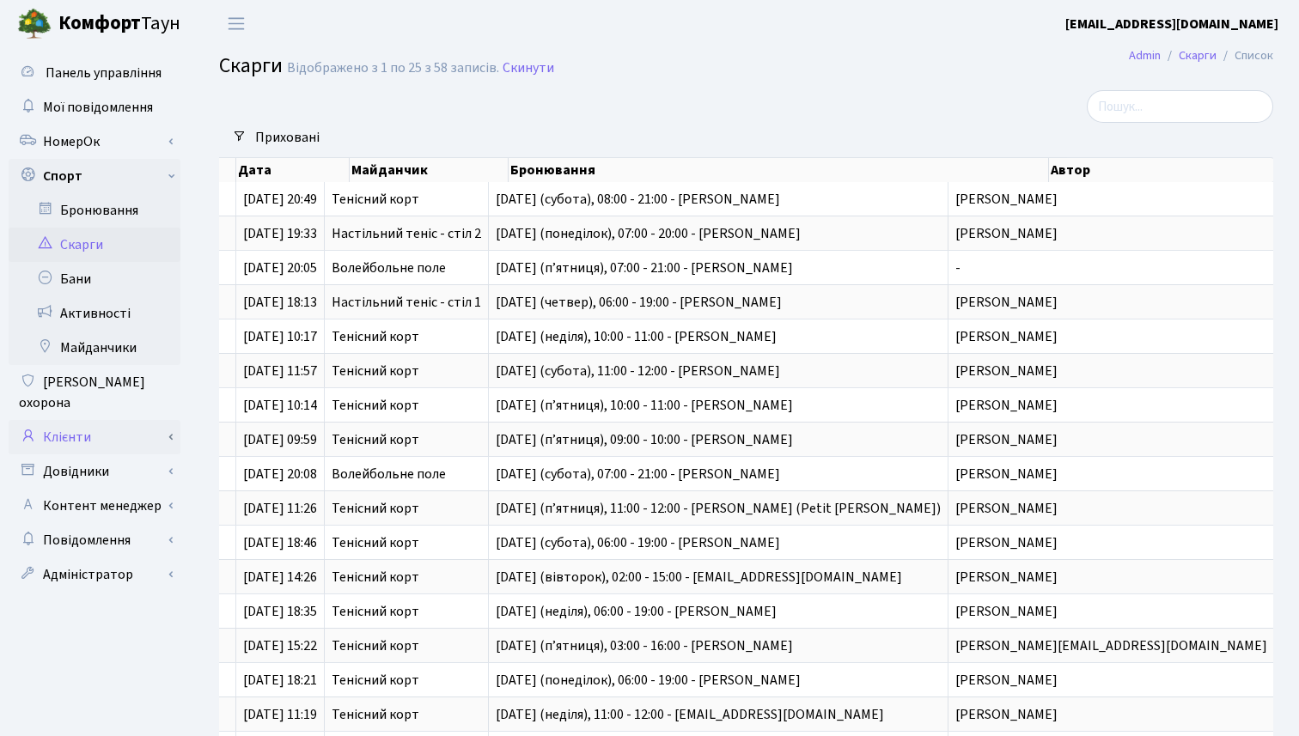
click at [89, 422] on link "Клієнти" at bounding box center [95, 437] width 172 height 34
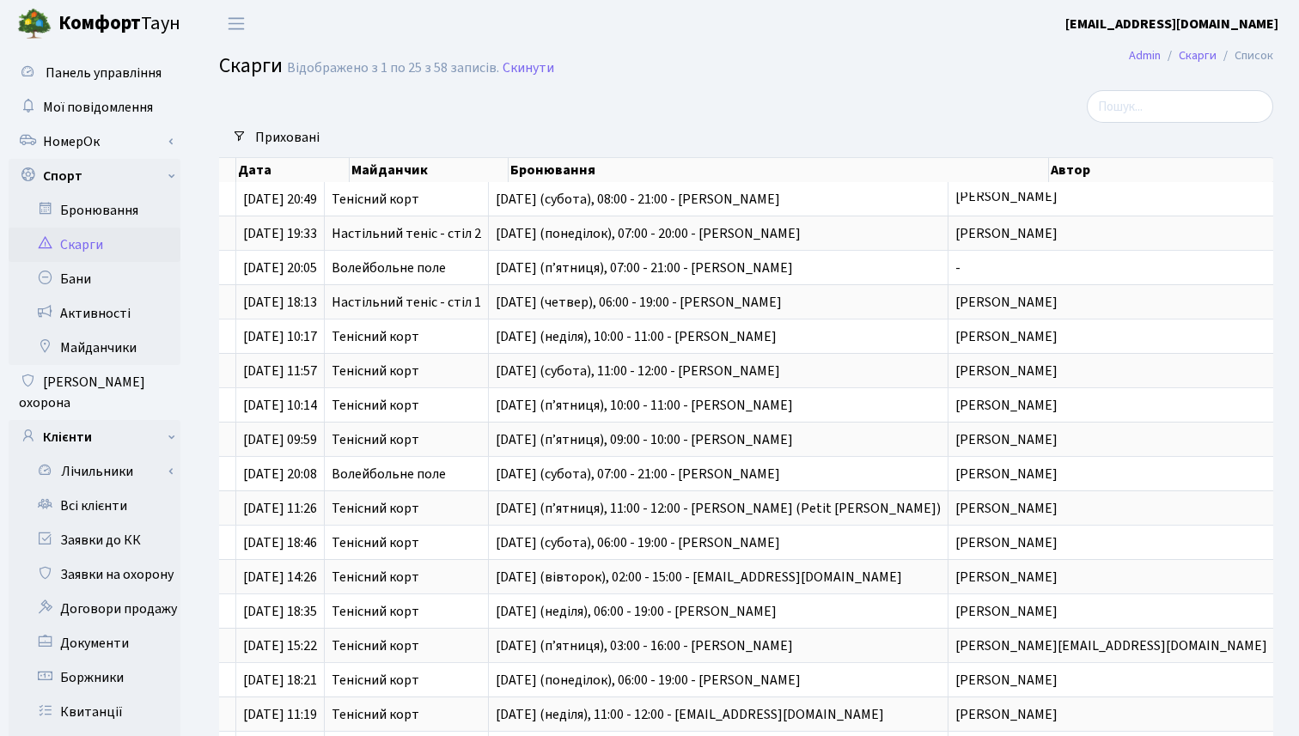
scroll to position [0, 0]
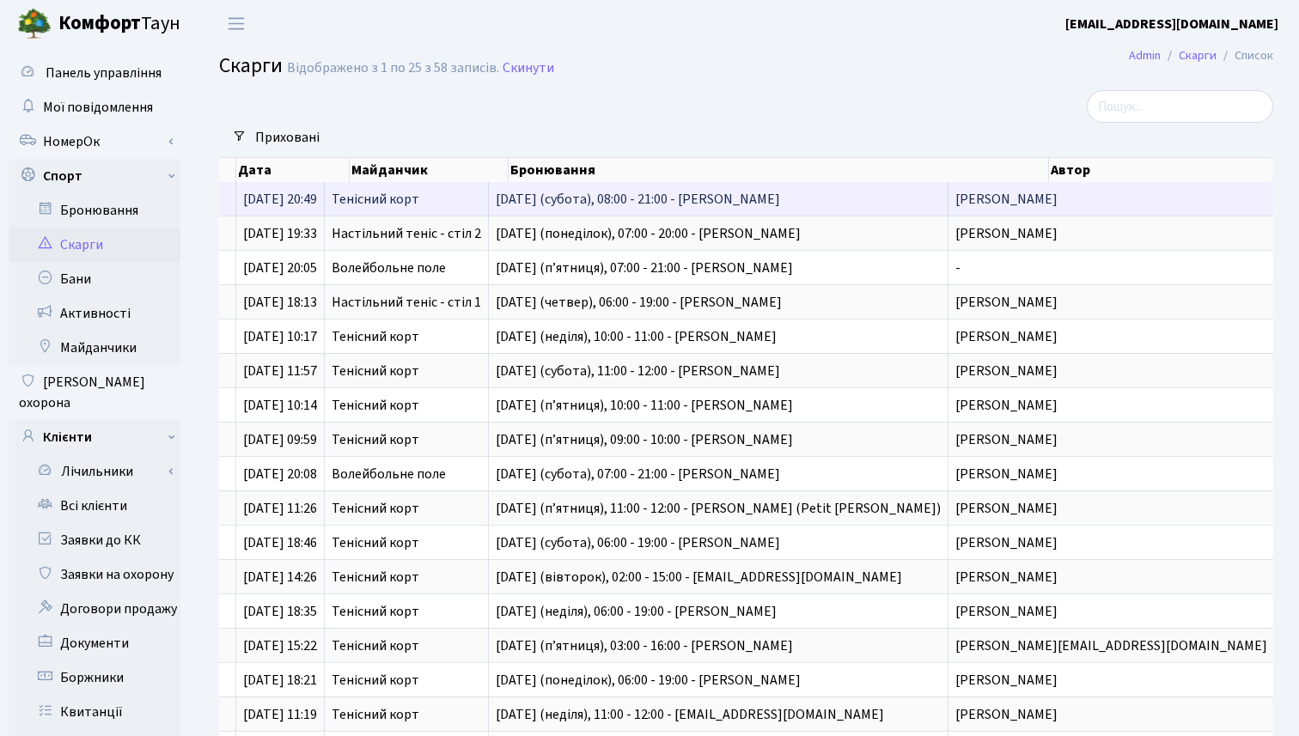
drag, startPoint x: 1057, startPoint y: 202, endPoint x: 1267, endPoint y: 193, distance: 210.7
click at [1267, 193] on td "Юдицький Кирило Олександрович" at bounding box center [1112, 199] width 326 height 34
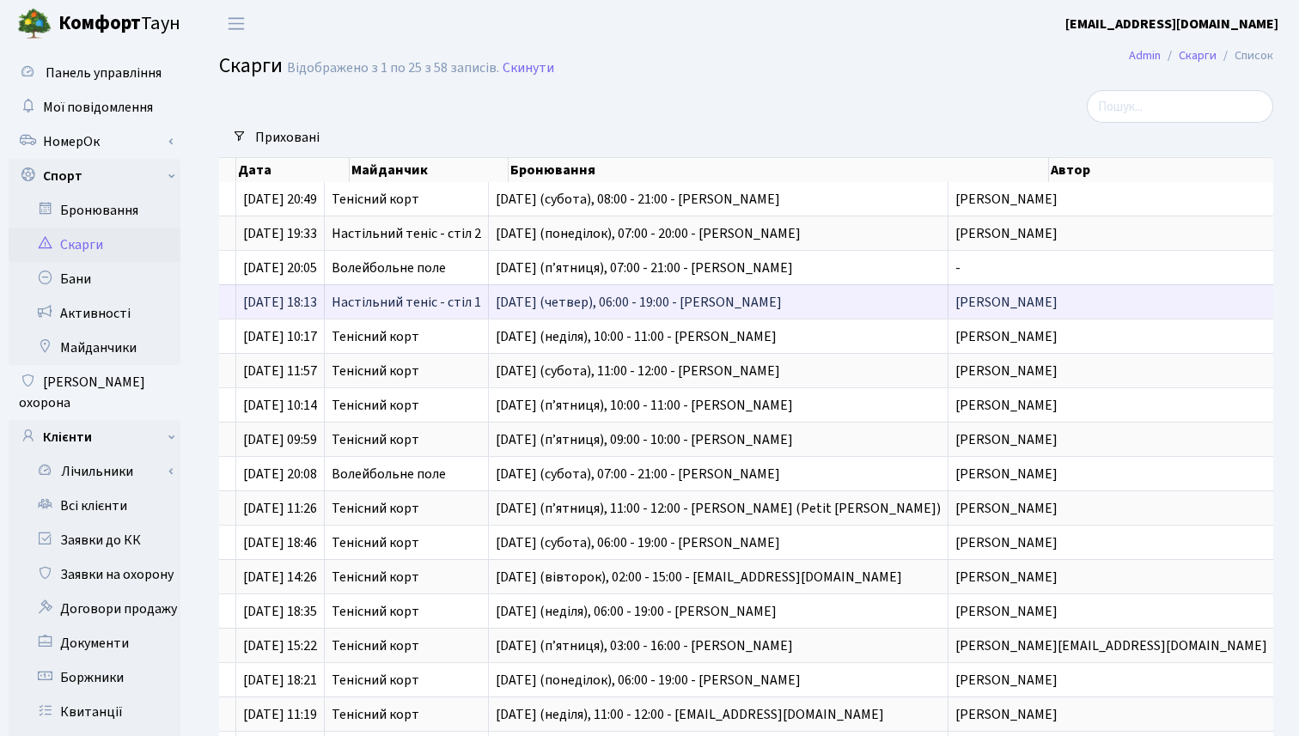
copy span "Юдицький Кирило Олександрович"
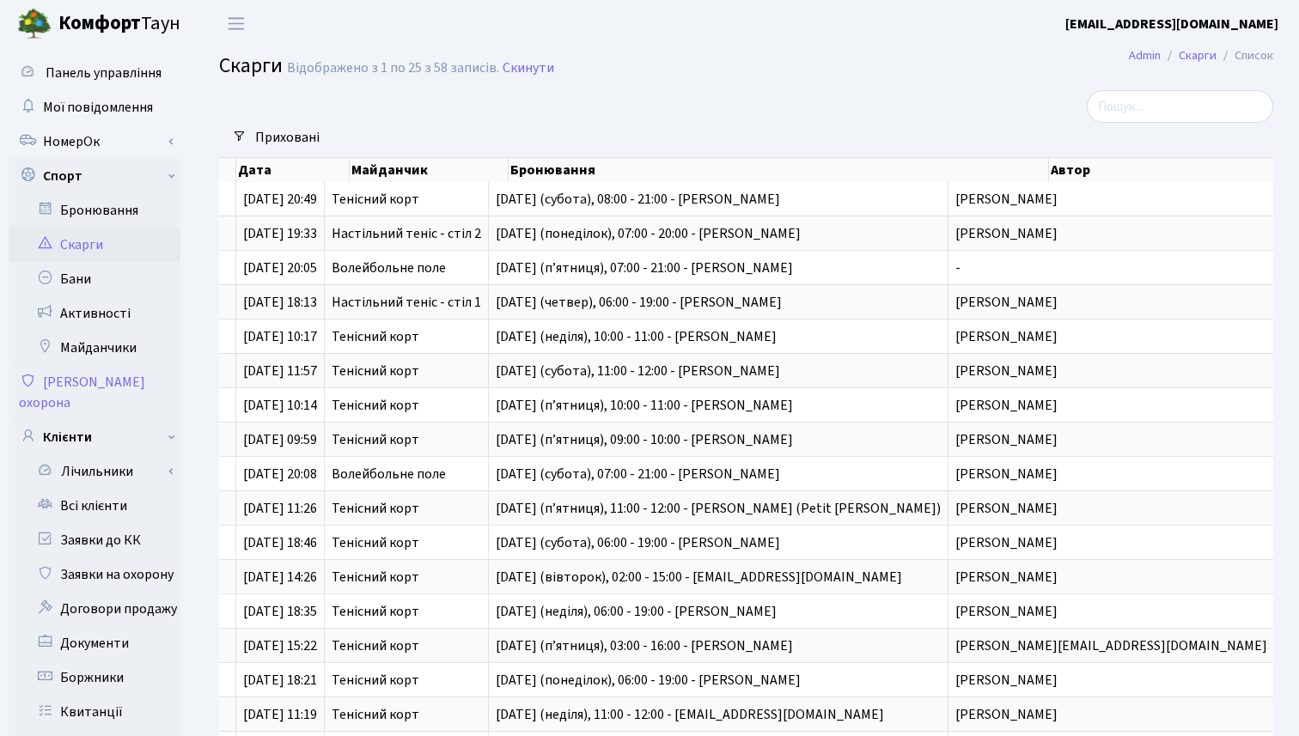
click at [113, 383] on link "[PERSON_NAME] охорона" at bounding box center [95, 392] width 172 height 55
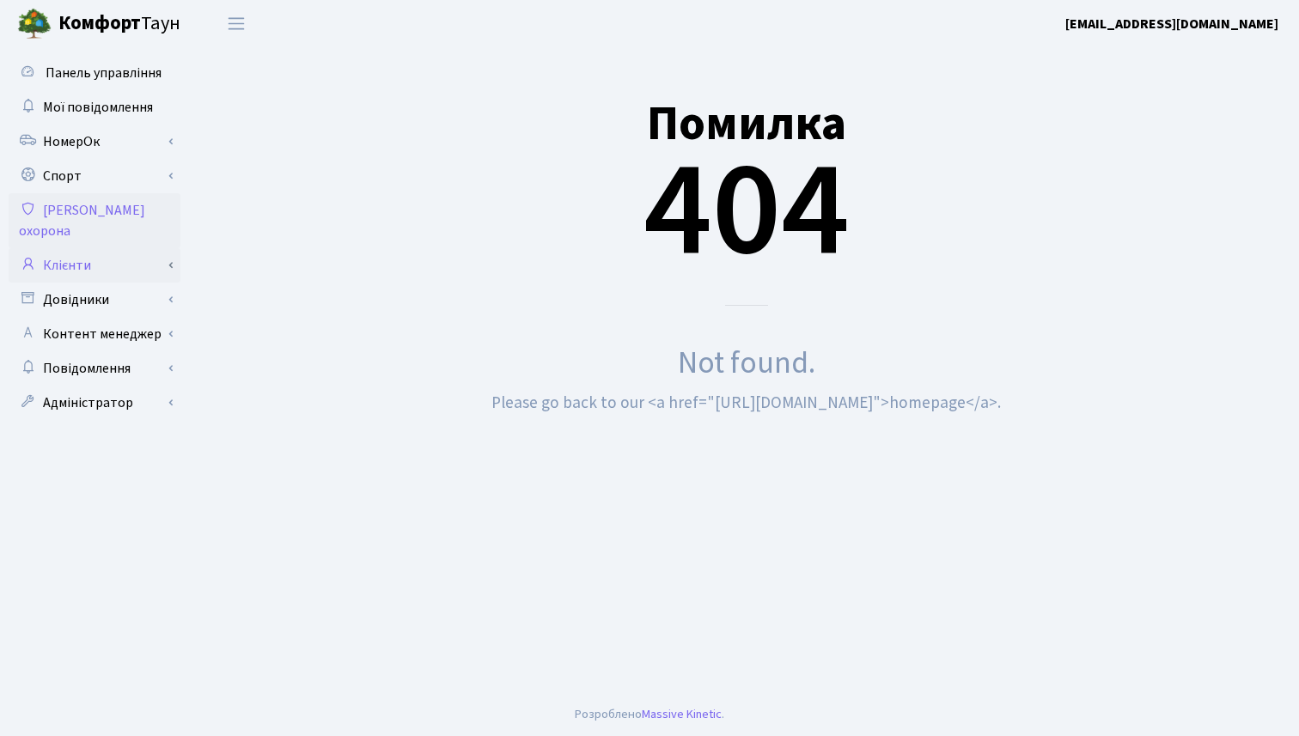
click at [113, 249] on link "Клієнти" at bounding box center [95, 265] width 172 height 34
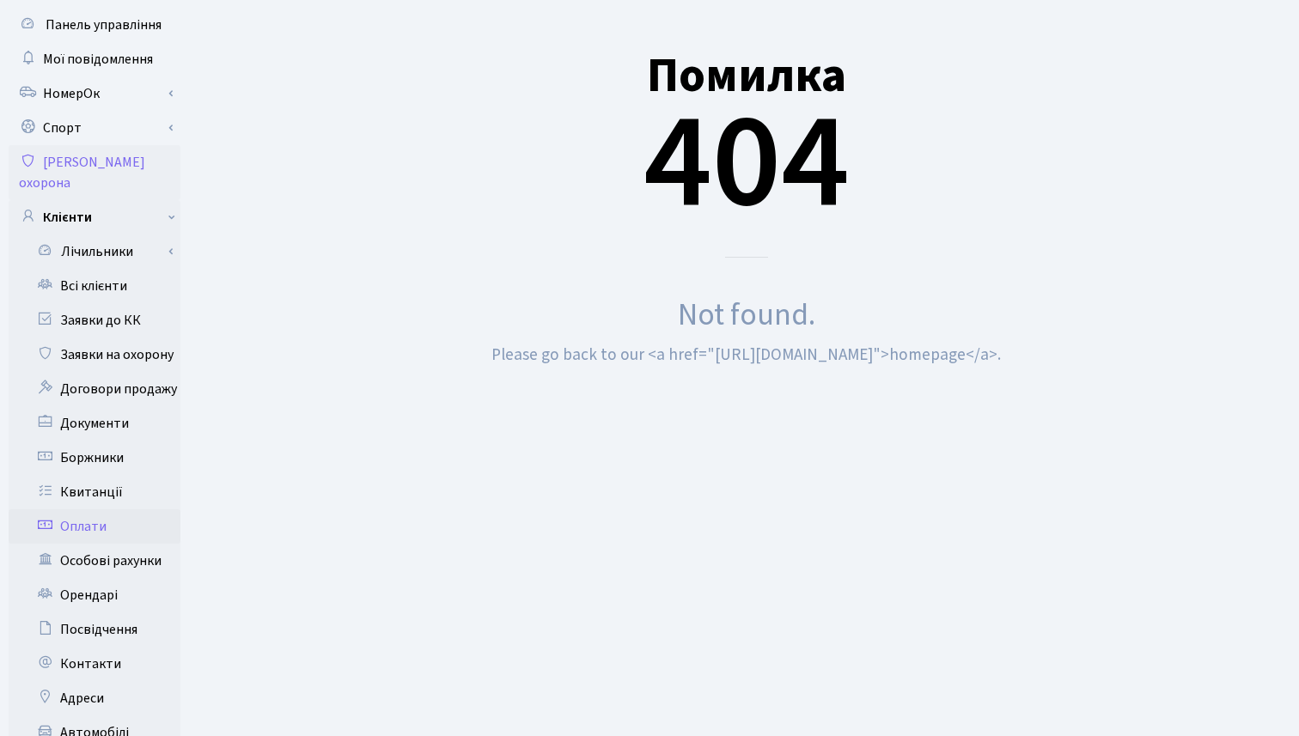
scroll to position [59, 0]
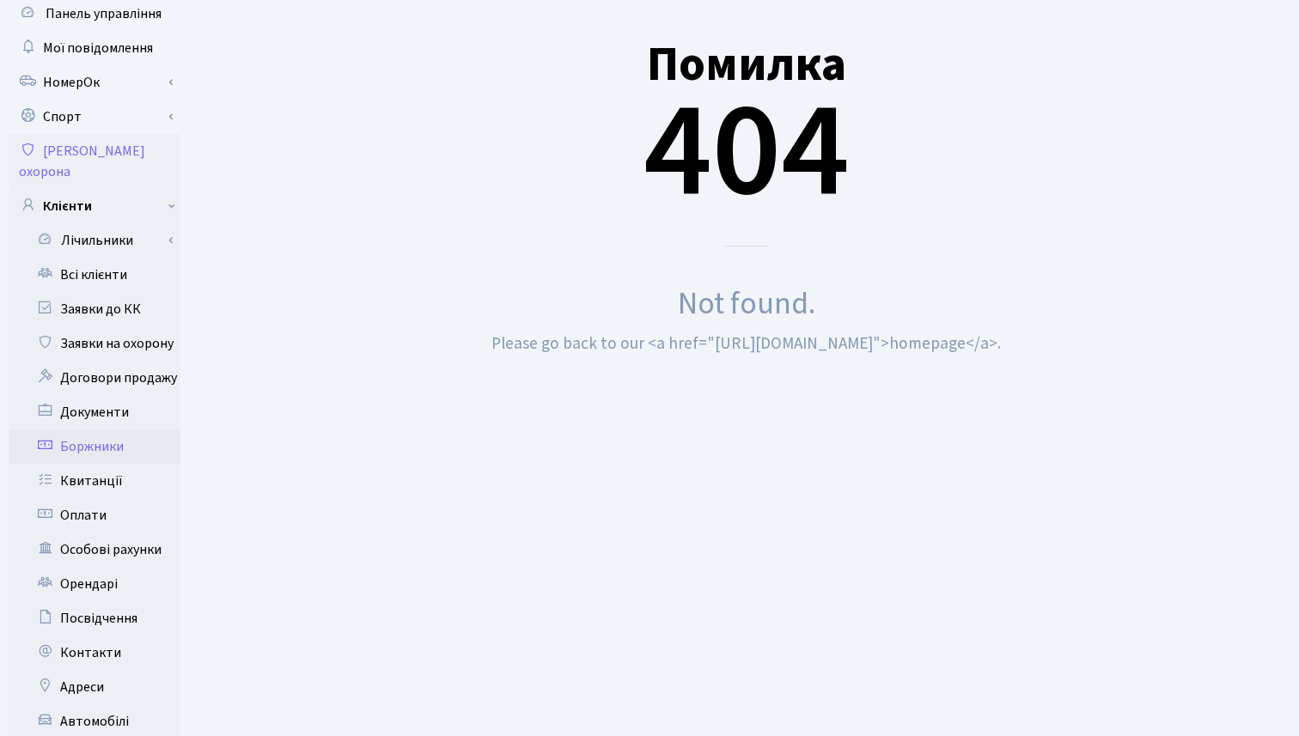
click at [113, 430] on link "Боржники" at bounding box center [95, 447] width 172 height 34
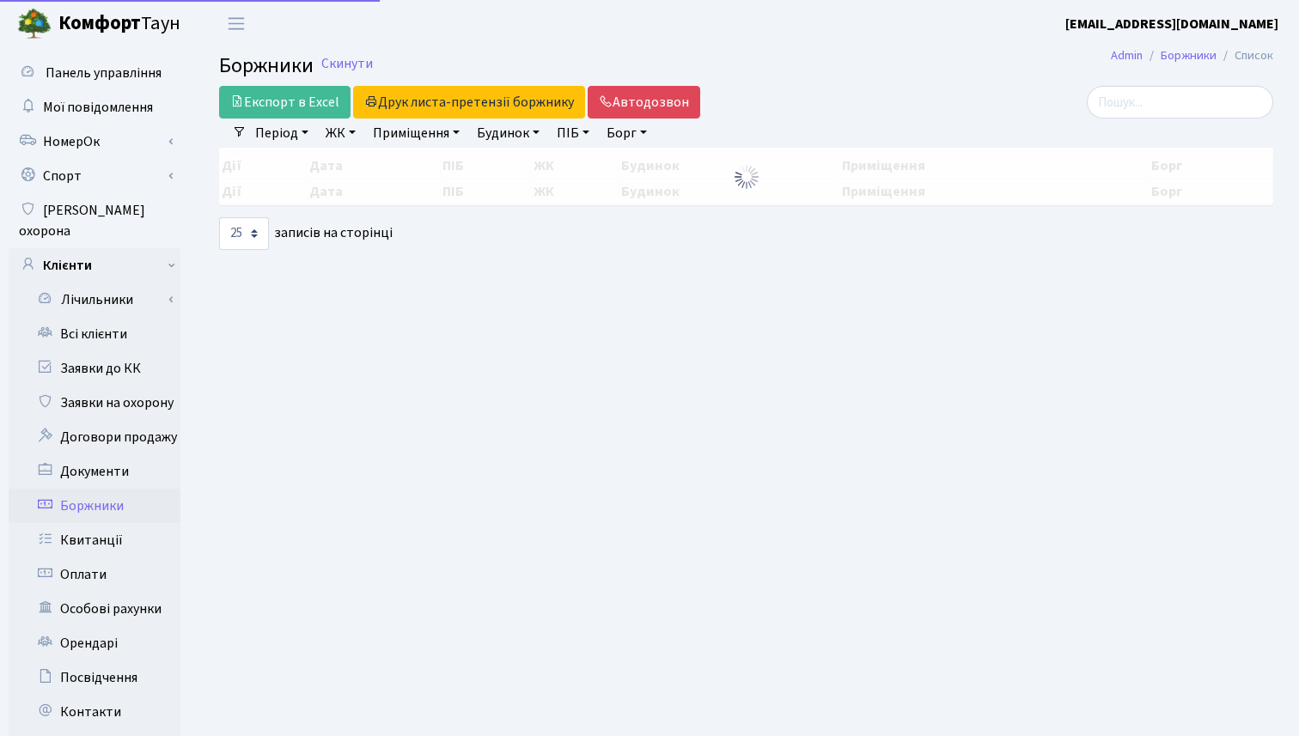
select select "25"
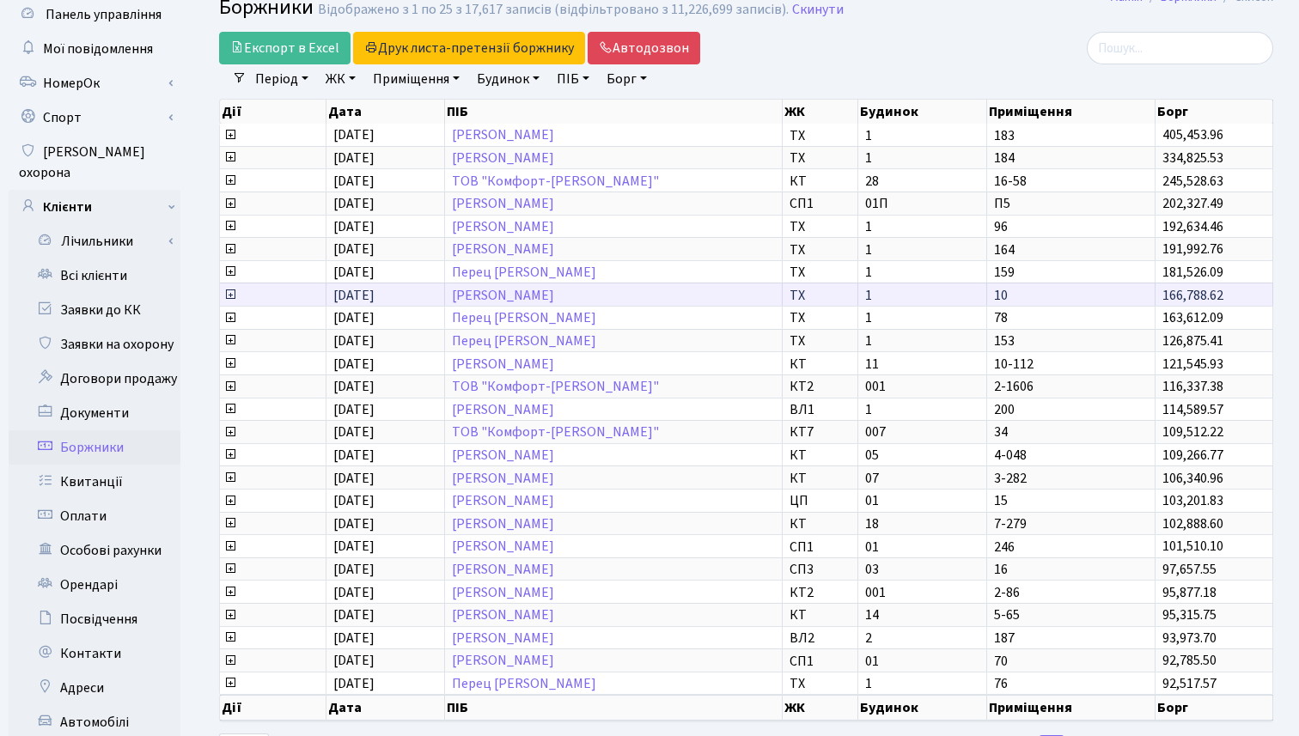
scroll to position [52, 0]
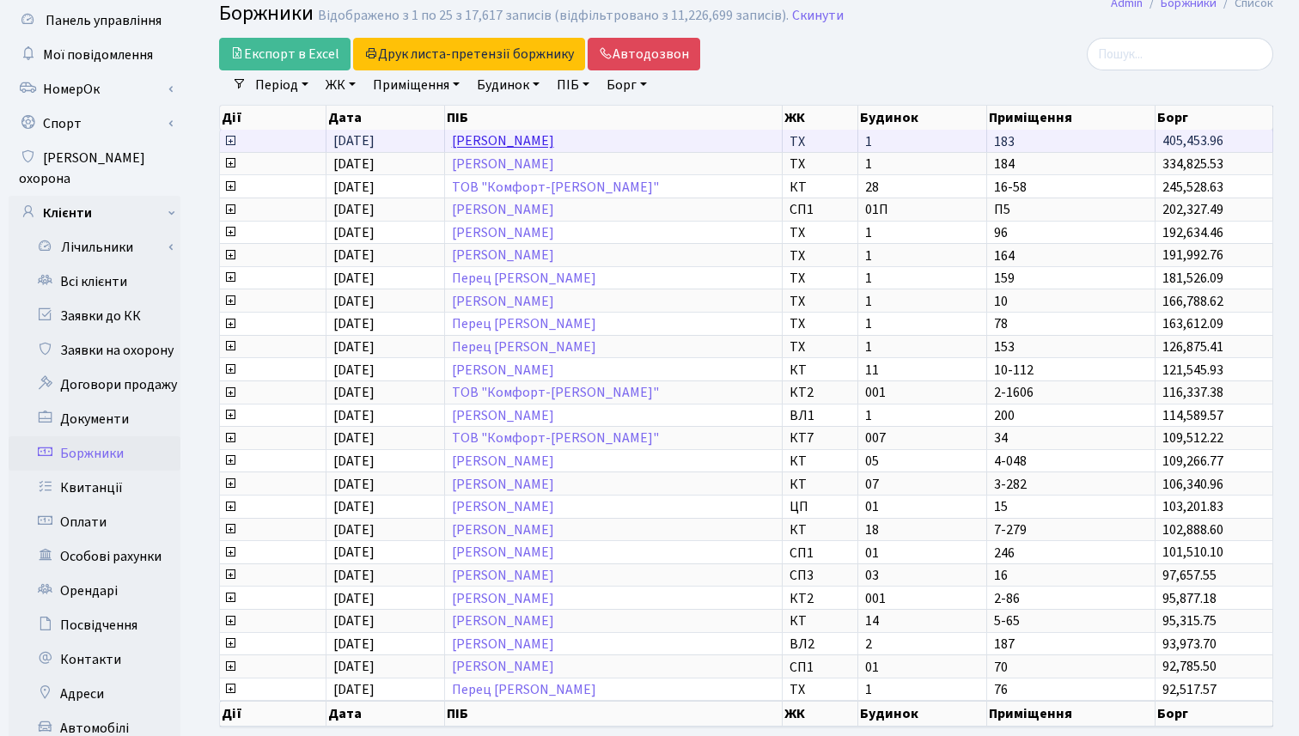
click at [492, 141] on link "[PERSON_NAME]" at bounding box center [503, 141] width 102 height 19
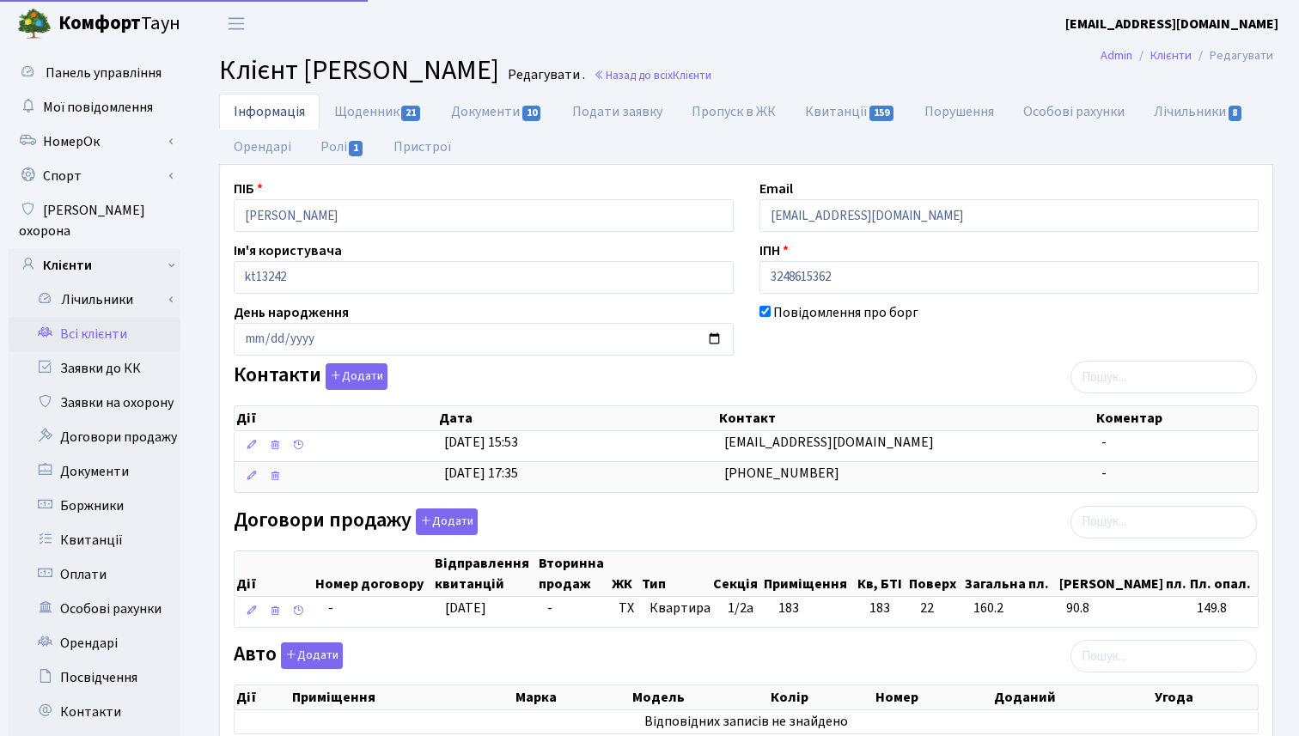
select select "25"
click at [380, 111] on link "Щоденник 21" at bounding box center [378, 111] width 117 height 35
select select "25"
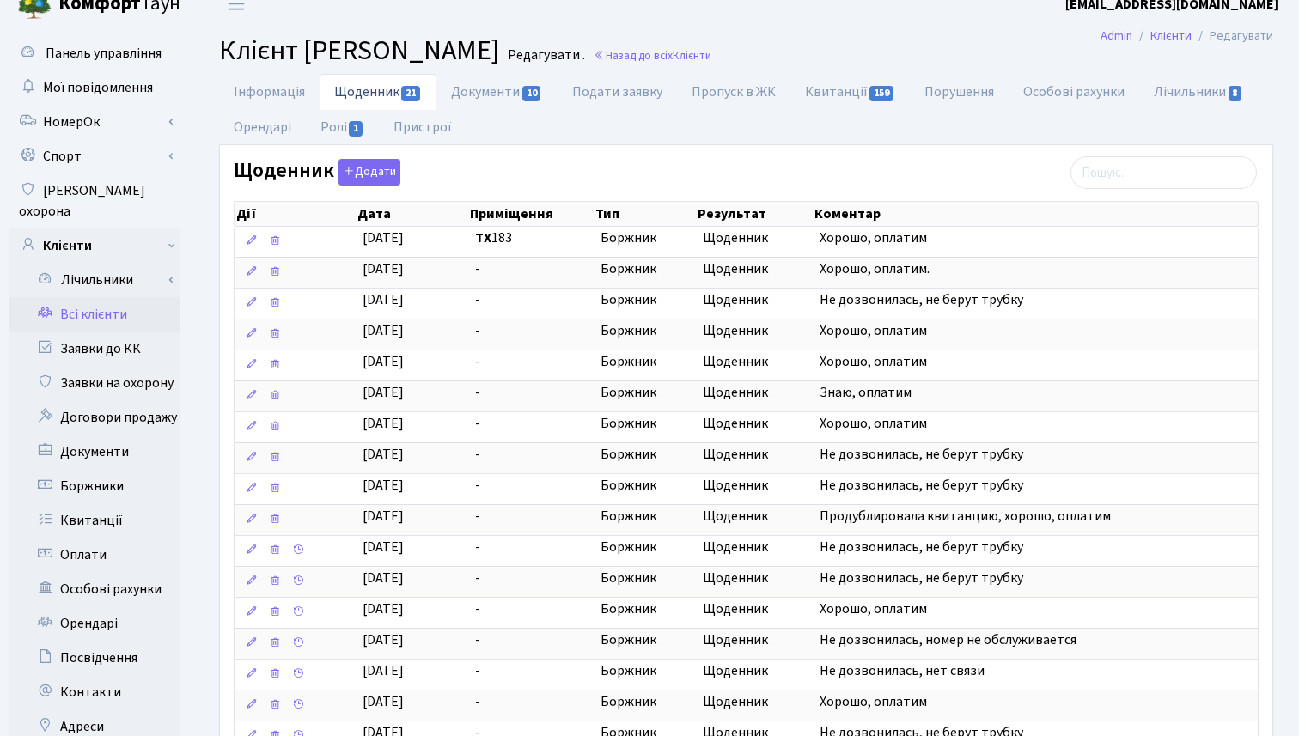
scroll to position [19, 0]
click at [1084, 97] on link "Особові рахунки" at bounding box center [1074, 92] width 131 height 35
select select "25"
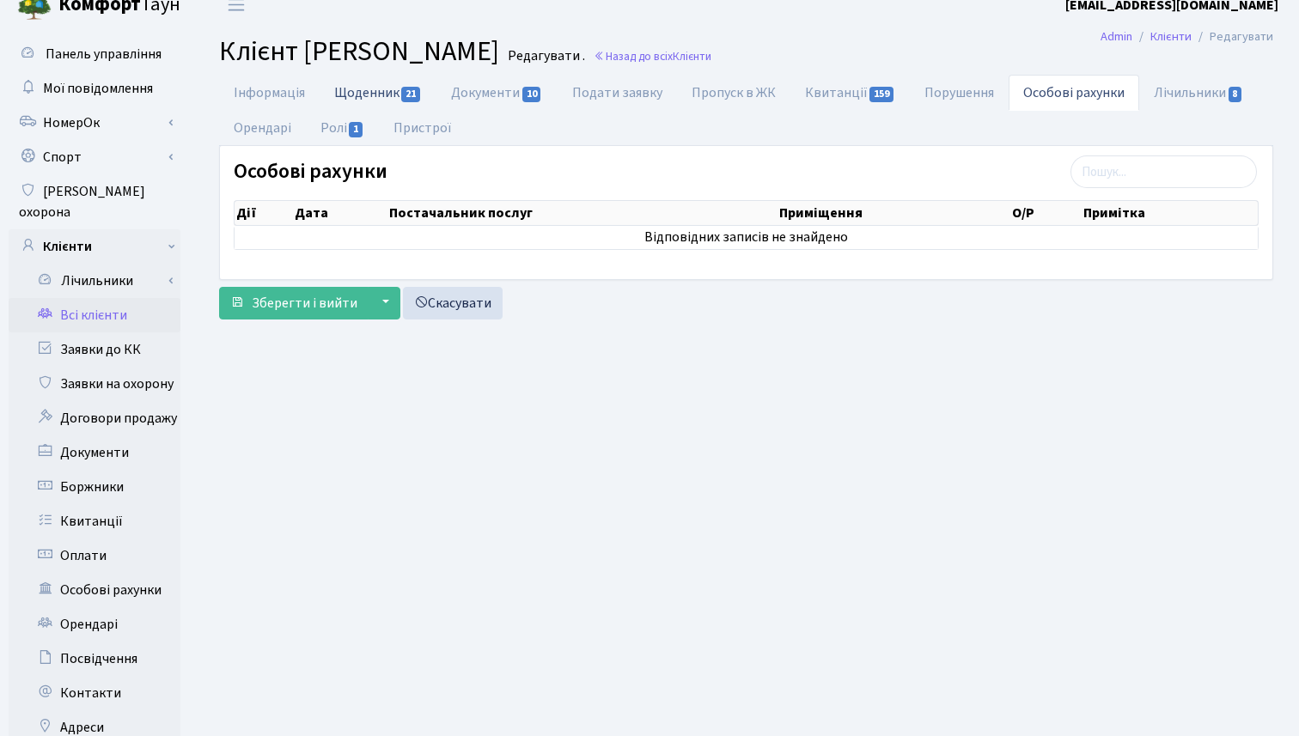
click at [375, 98] on link "Щоденник 21" at bounding box center [378, 92] width 117 height 35
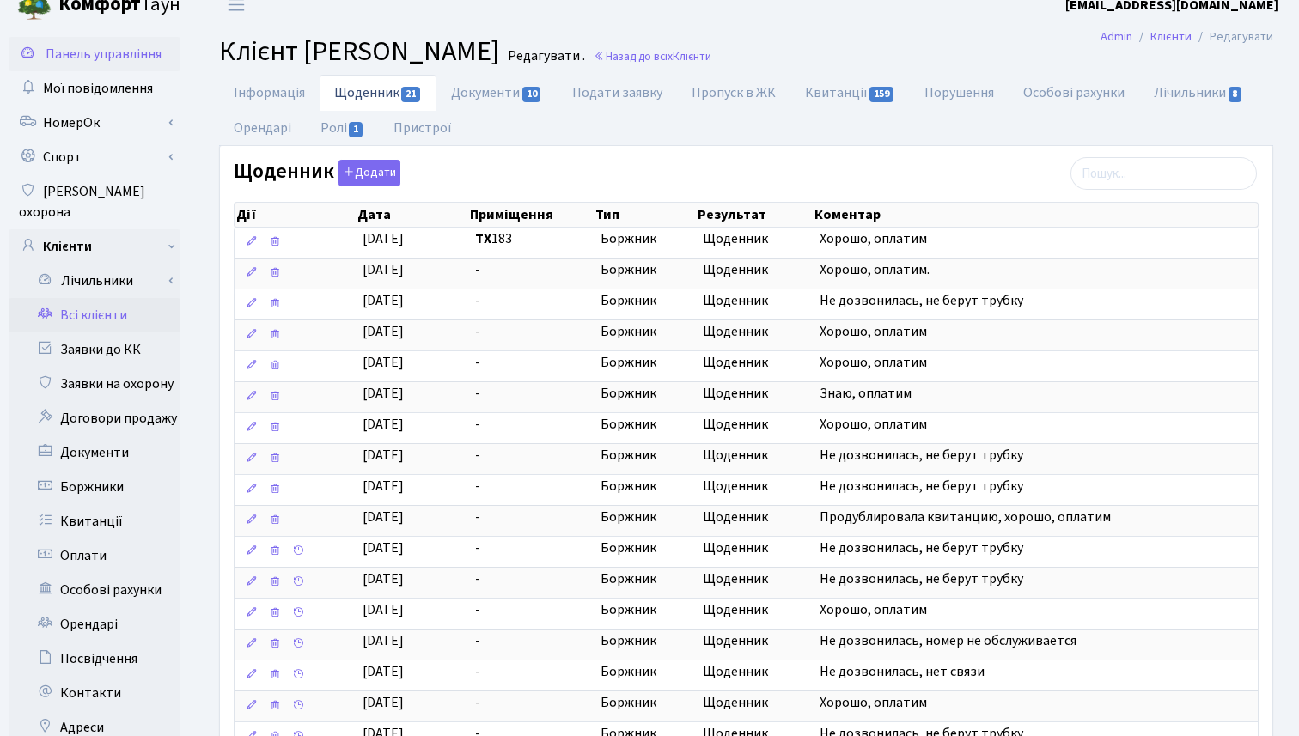
click at [109, 55] on span "Панель управління" at bounding box center [104, 54] width 116 height 19
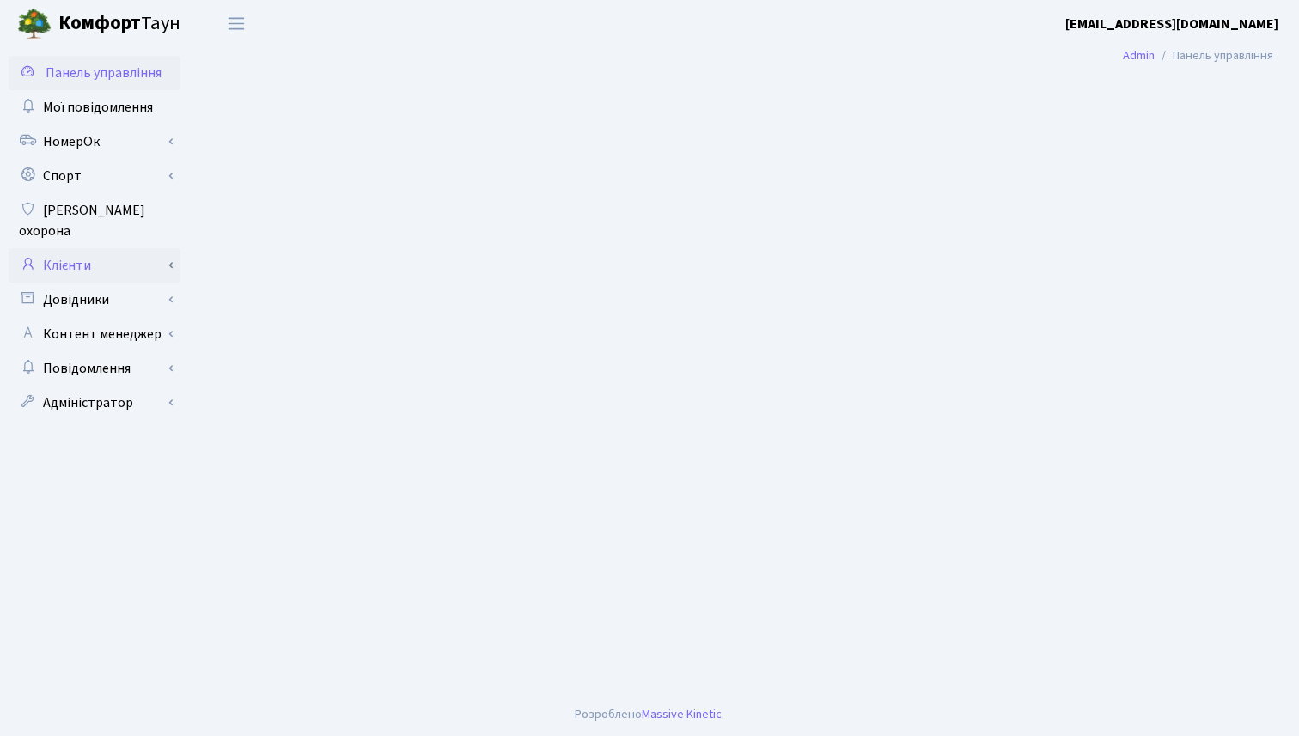
click at [93, 248] on link "Клієнти" at bounding box center [95, 265] width 172 height 34
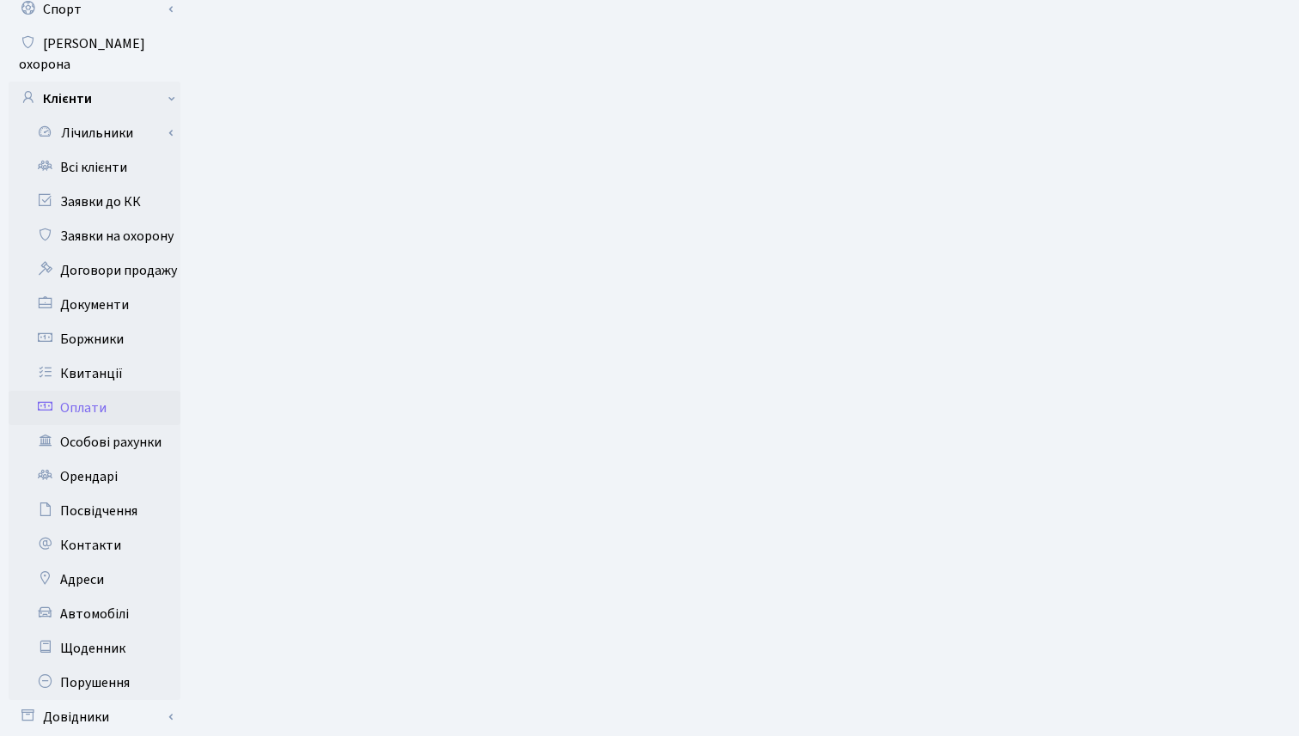
scroll to position [171, 0]
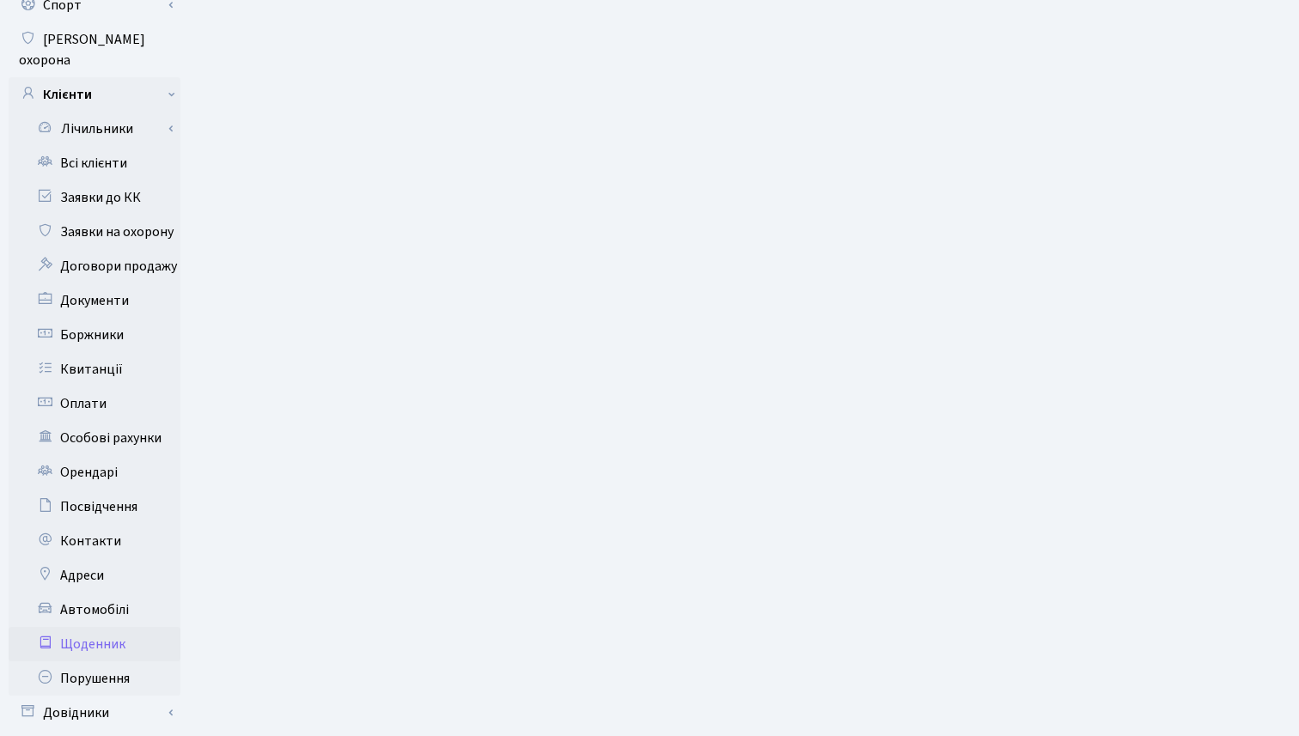
click at [105, 627] on link "Щоденник" at bounding box center [95, 644] width 172 height 34
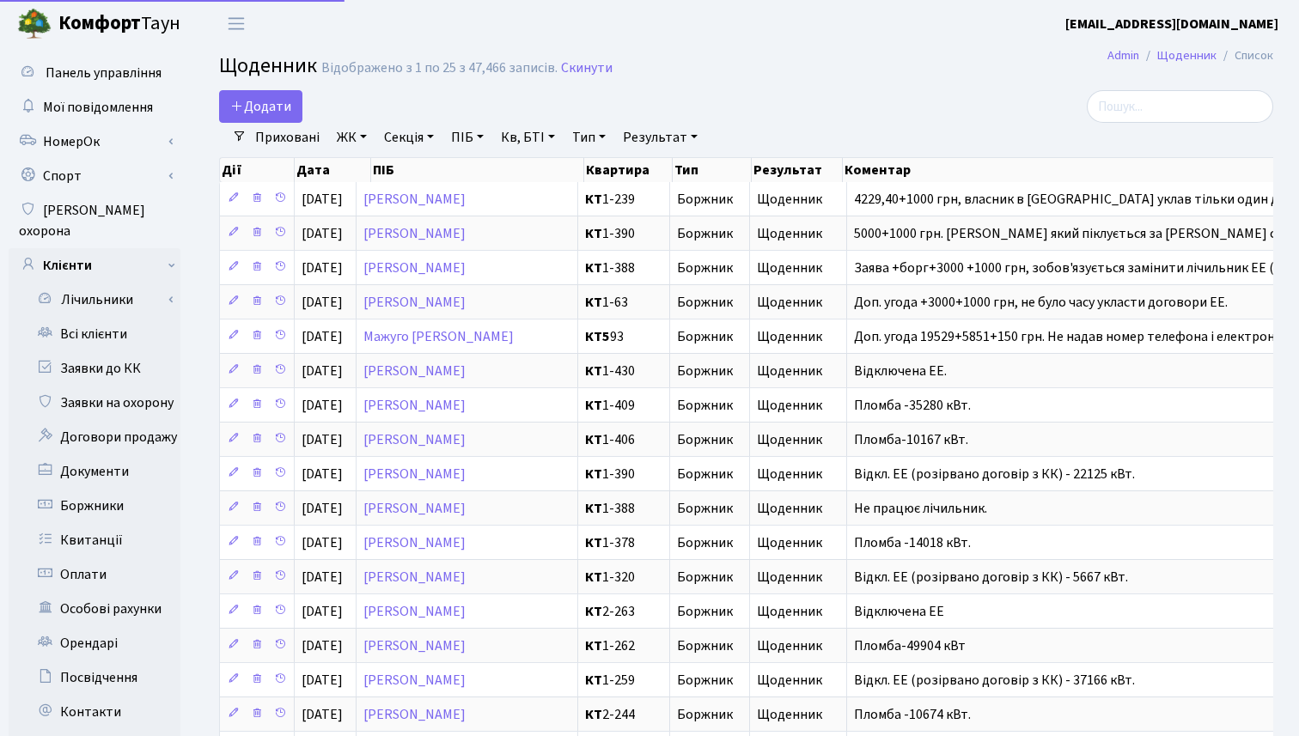
select select "25"
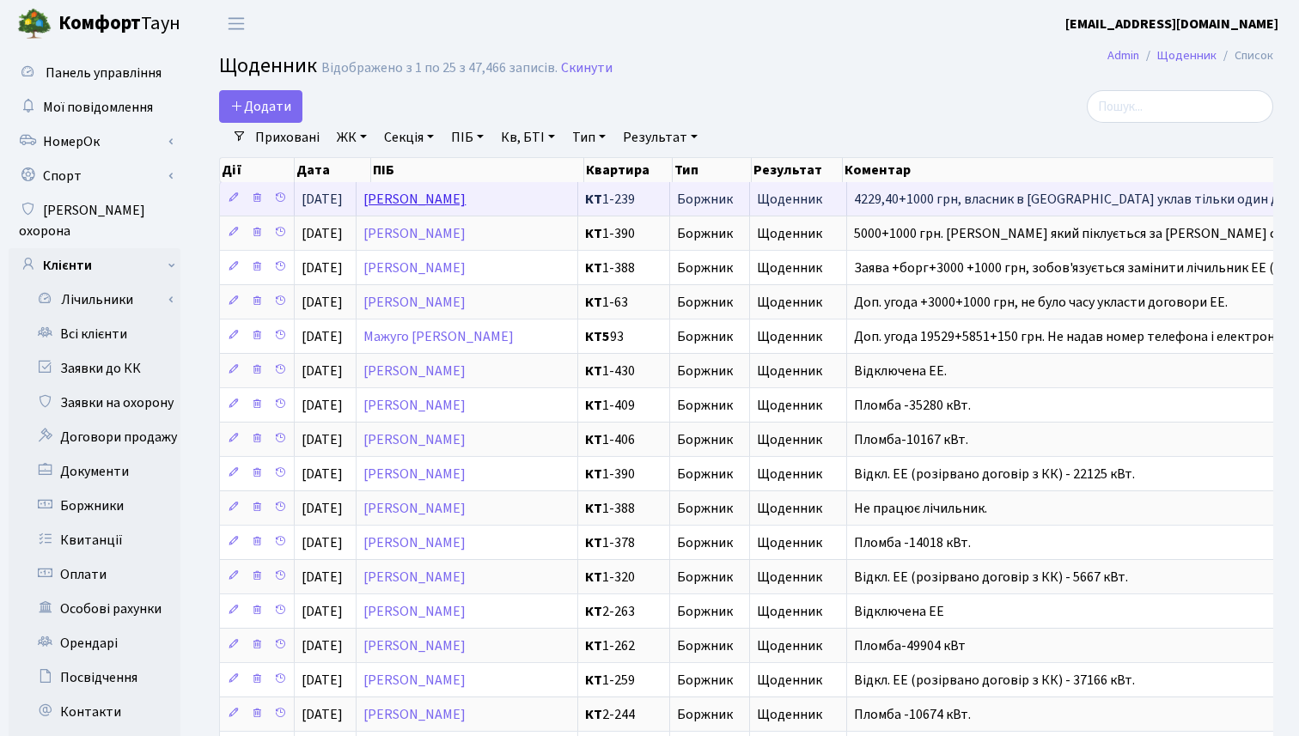
click at [466, 200] on link "Шимон Мар'ян Михайлович" at bounding box center [414, 199] width 102 height 19
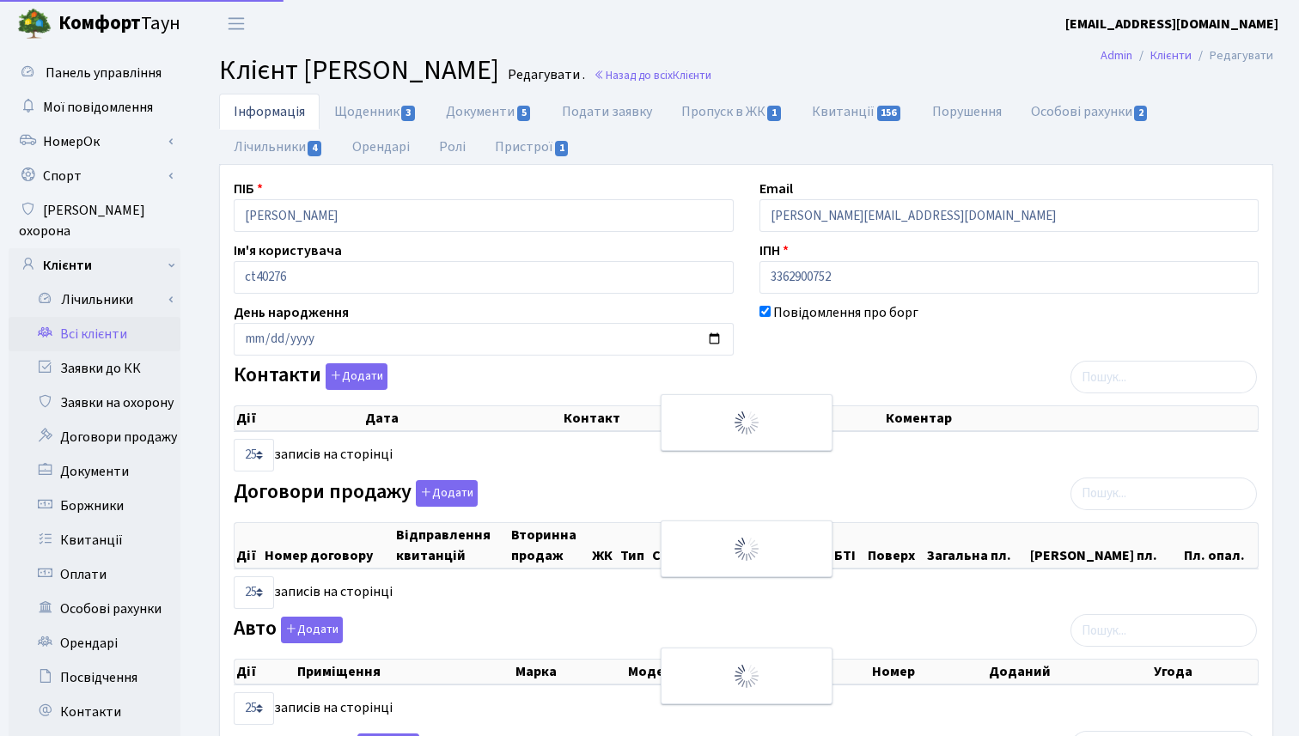
select select "25"
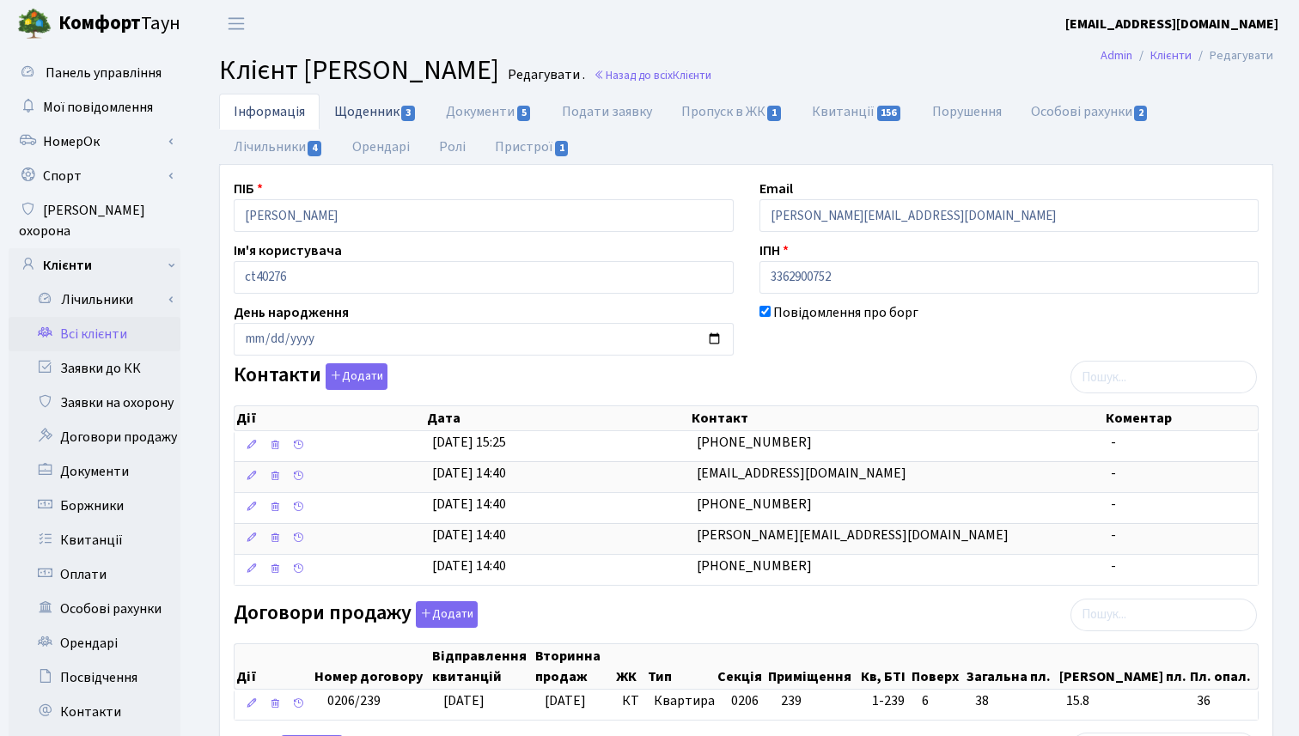
click at [387, 113] on link "Щоденник 3" at bounding box center [376, 111] width 112 height 35
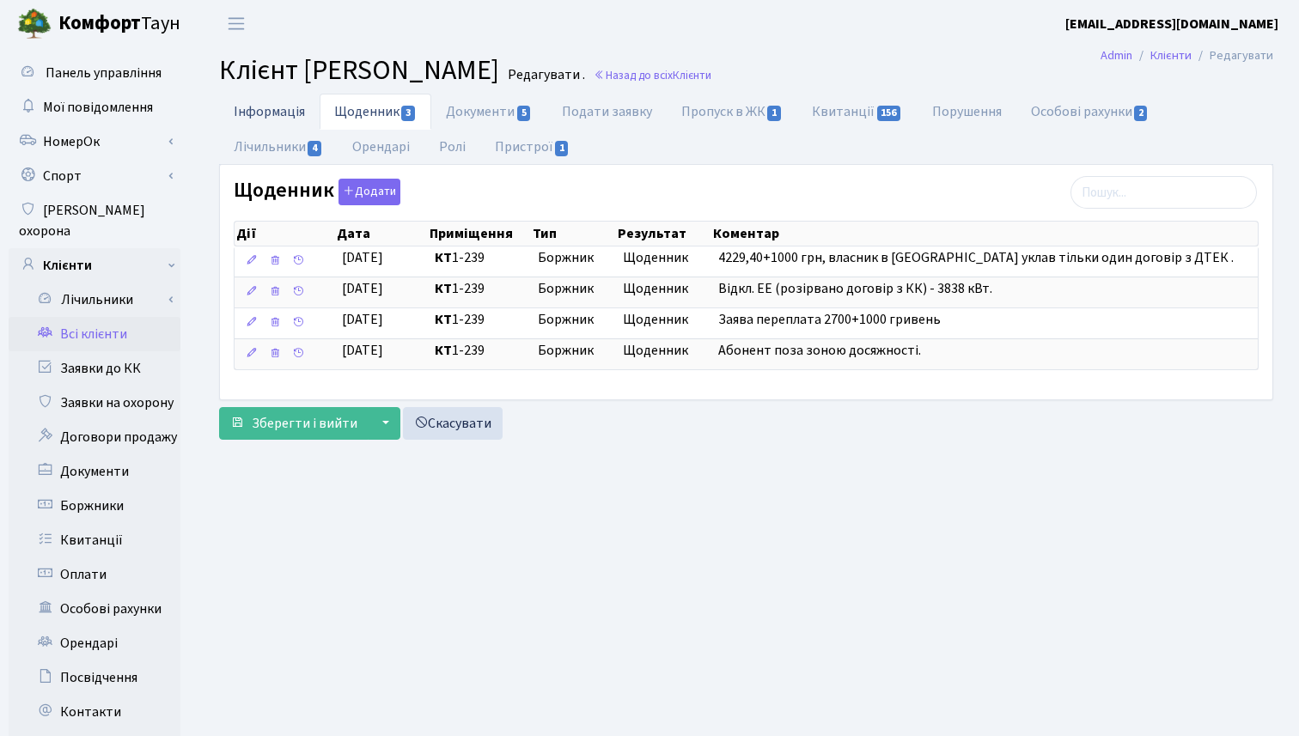
click at [281, 116] on link "Інформація" at bounding box center [269, 111] width 101 height 35
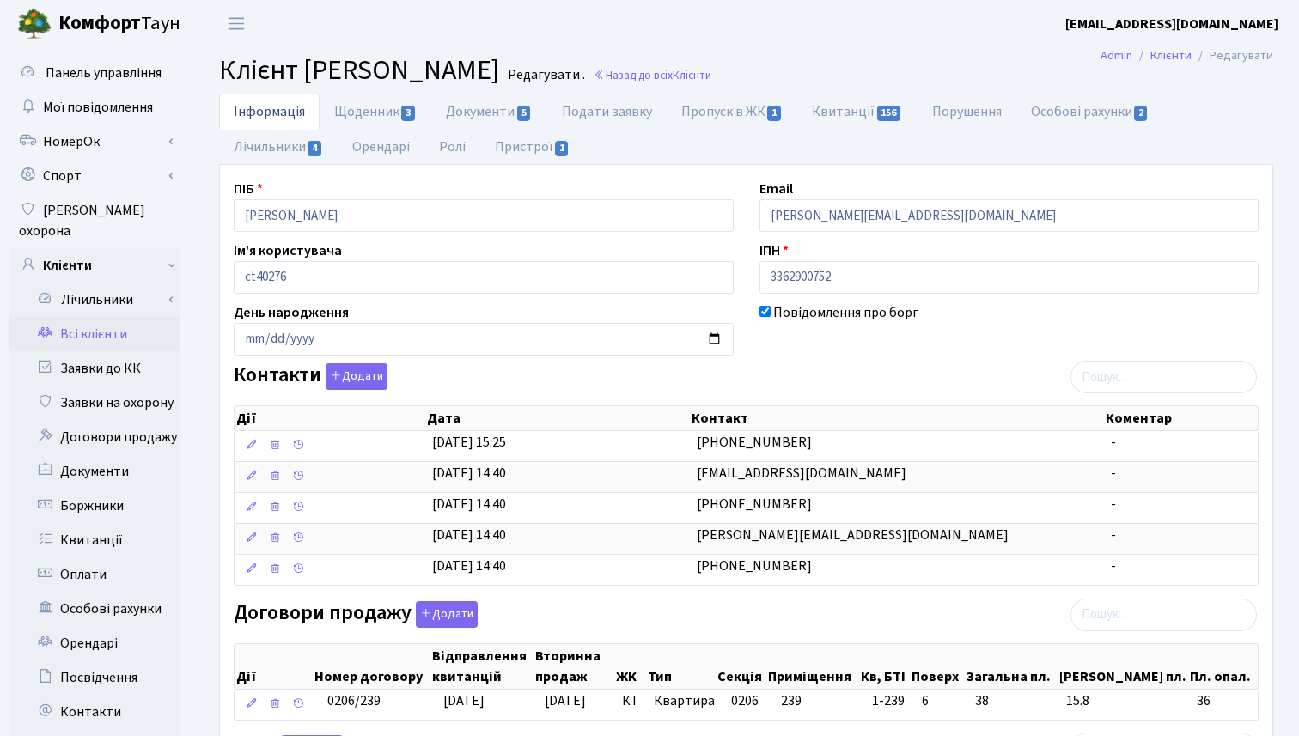
click at [89, 317] on link "Всі клієнти" at bounding box center [95, 334] width 172 height 34
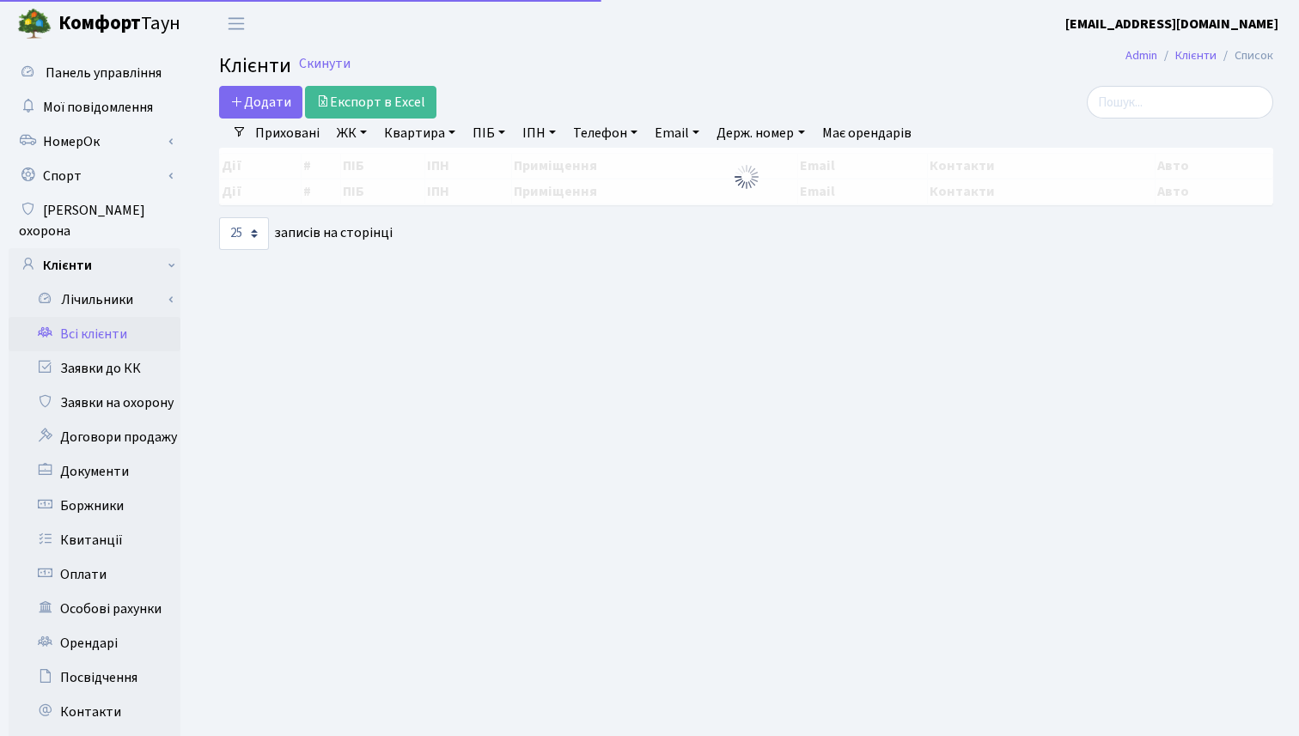
select select "25"
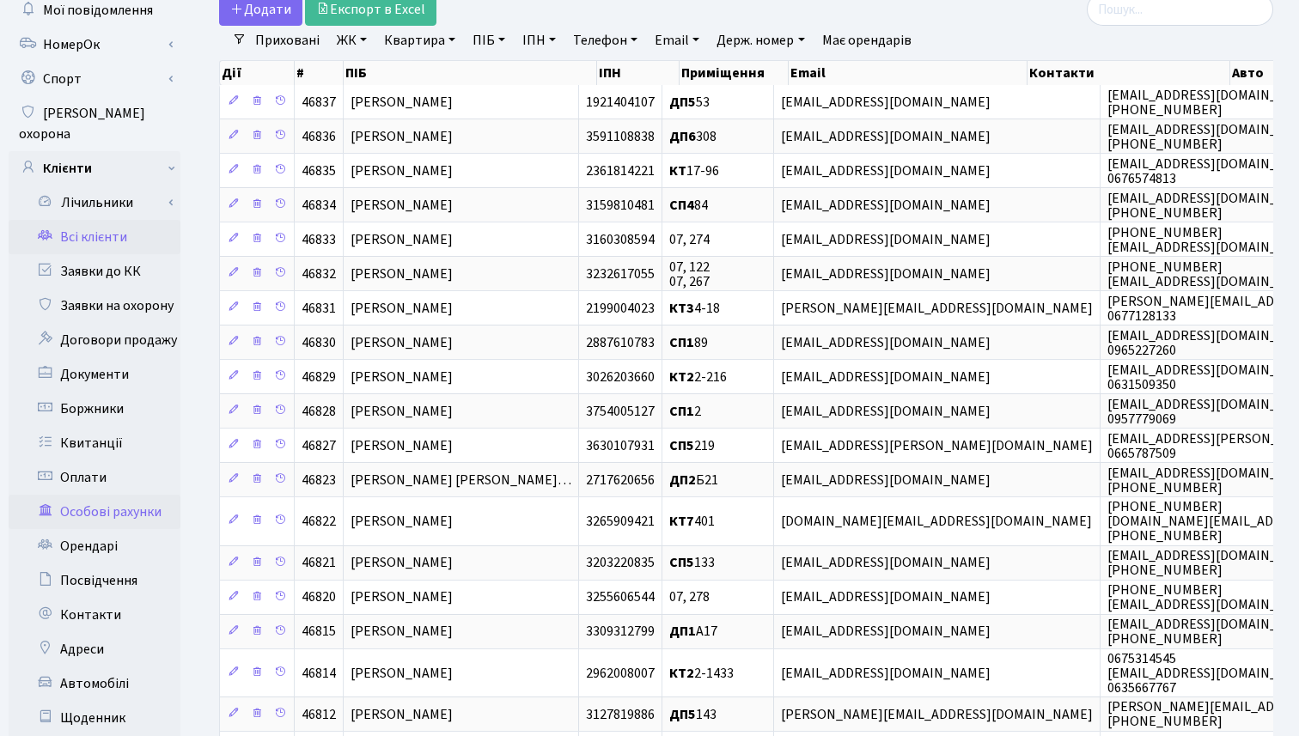
scroll to position [88, 0]
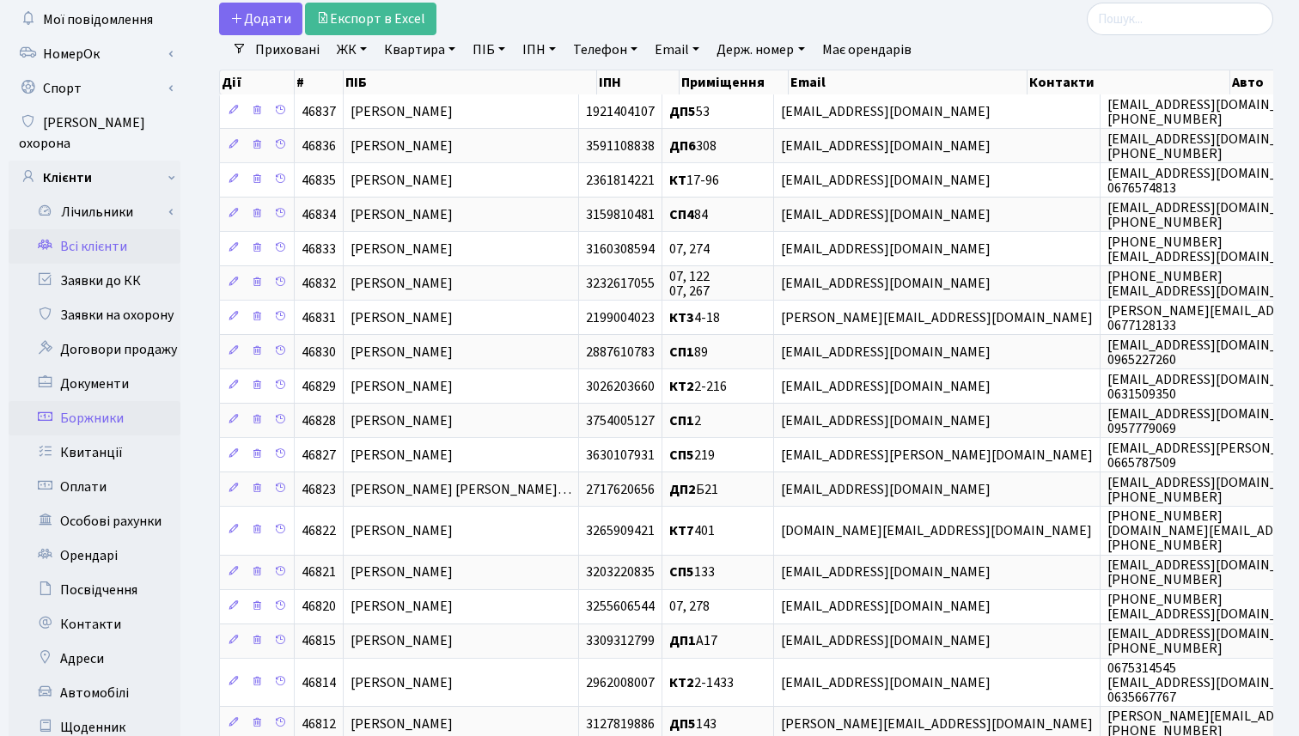
click at [93, 401] on link "Боржники" at bounding box center [95, 418] width 172 height 34
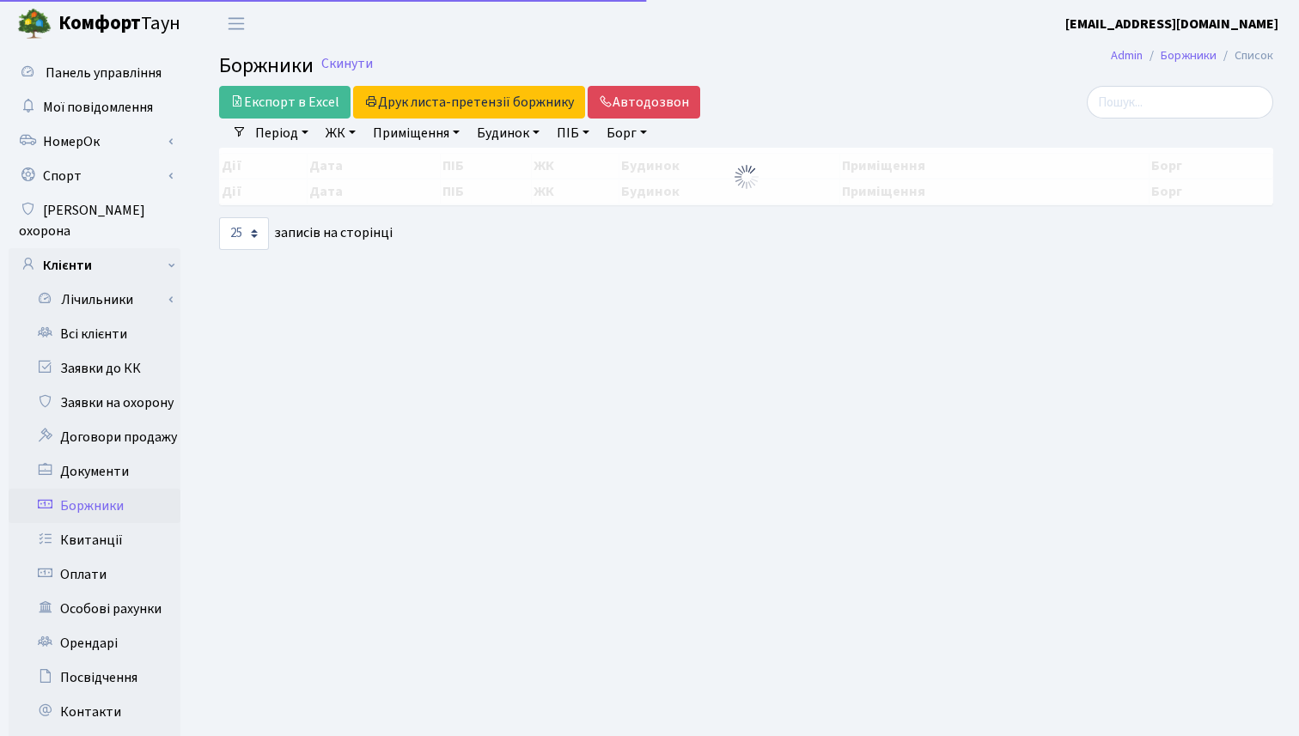
select select "25"
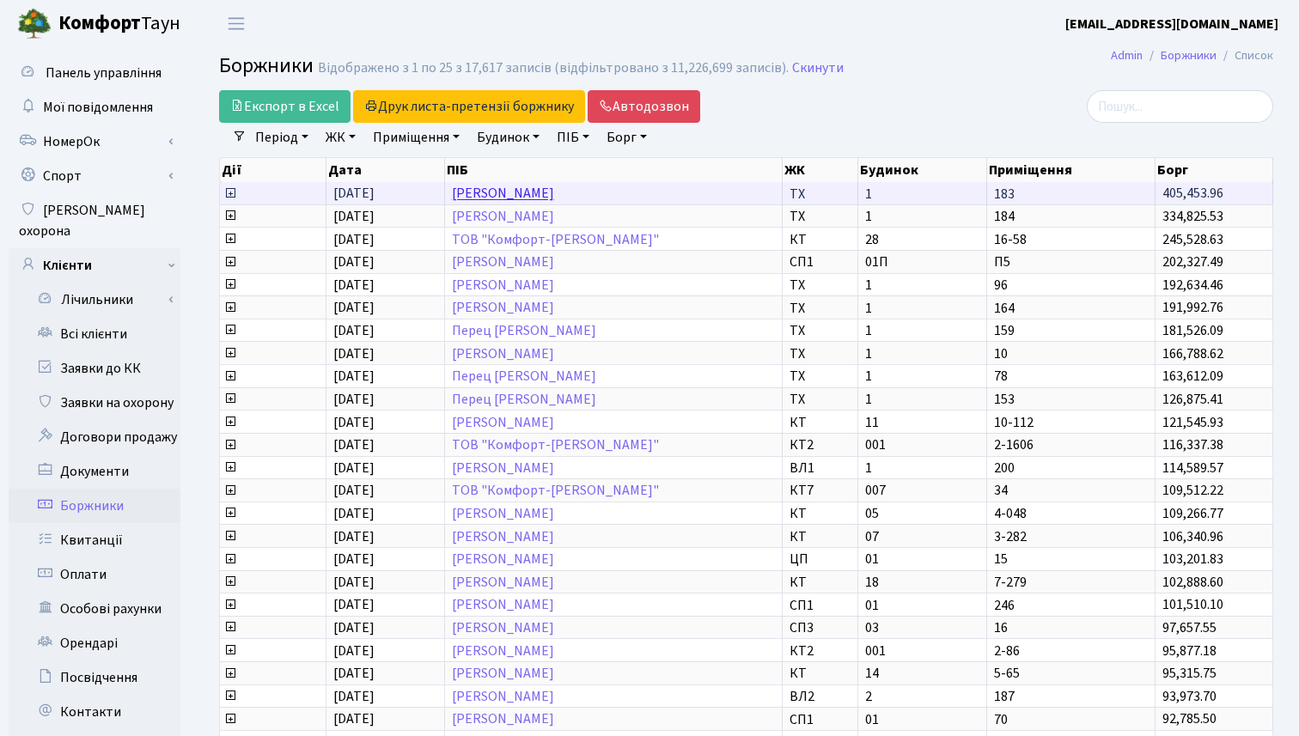
click at [510, 198] on link "[PERSON_NAME]" at bounding box center [503, 194] width 102 height 19
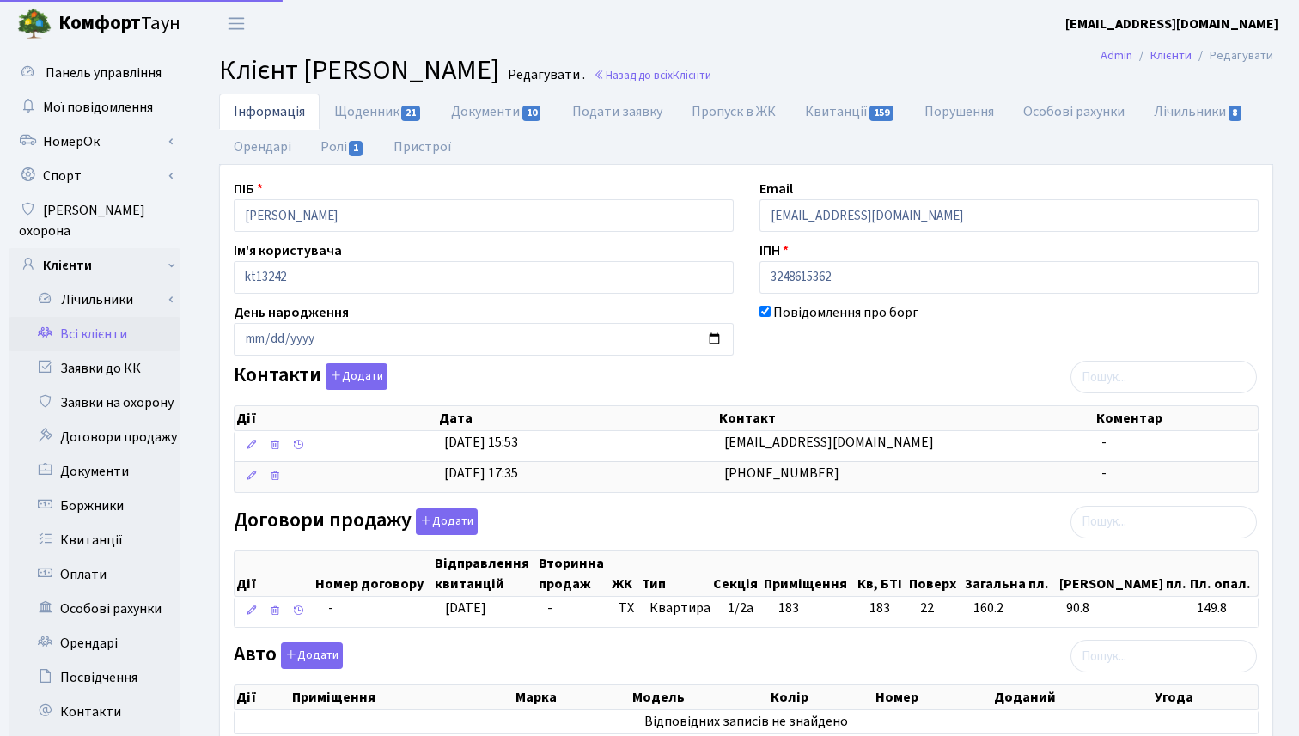
select select "25"
click at [362, 112] on link "Щоденник 21" at bounding box center [378, 111] width 117 height 35
select select "25"
